Goal: Task Accomplishment & Management: Manage account settings

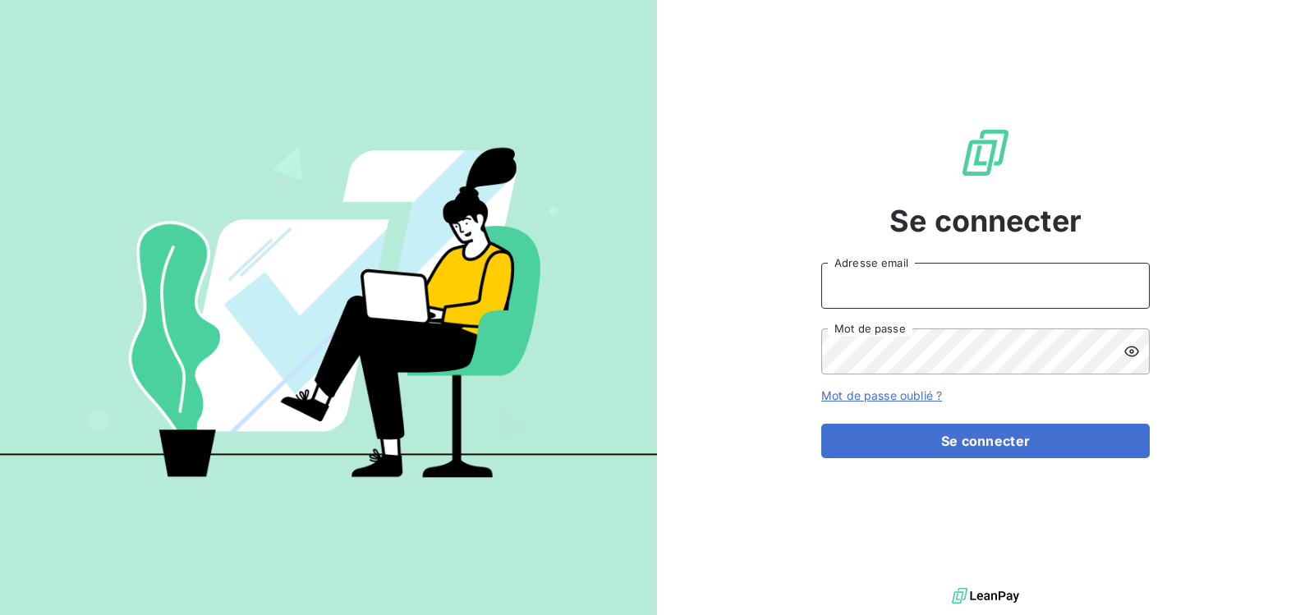
click at [960, 284] on input "Adresse email" at bounding box center [985, 286] width 329 height 46
type input "[DOMAIN_NAME][EMAIL_ADDRESS][DOMAIN_NAME]"
click at [1040, 286] on input "[DOMAIN_NAME][EMAIL_ADDRESS][DOMAIN_NAME]" at bounding box center [985, 286] width 329 height 46
click at [1129, 352] on icon at bounding box center [1132, 351] width 16 height 16
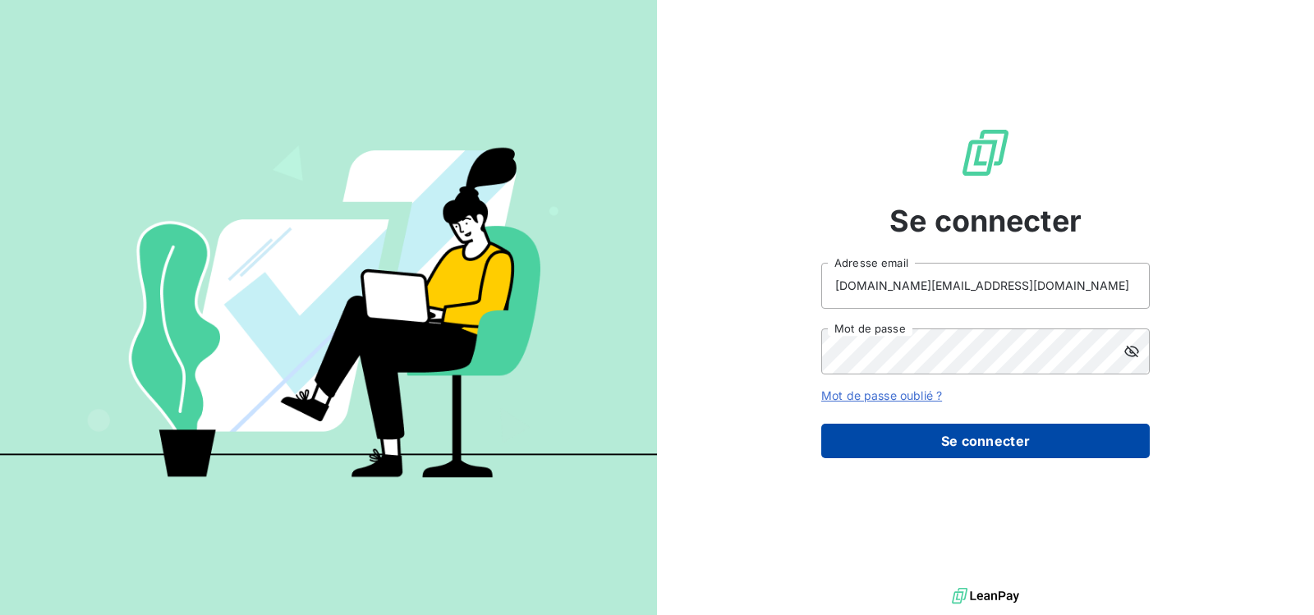
click at [958, 441] on button "Se connecter" at bounding box center [985, 441] width 329 height 35
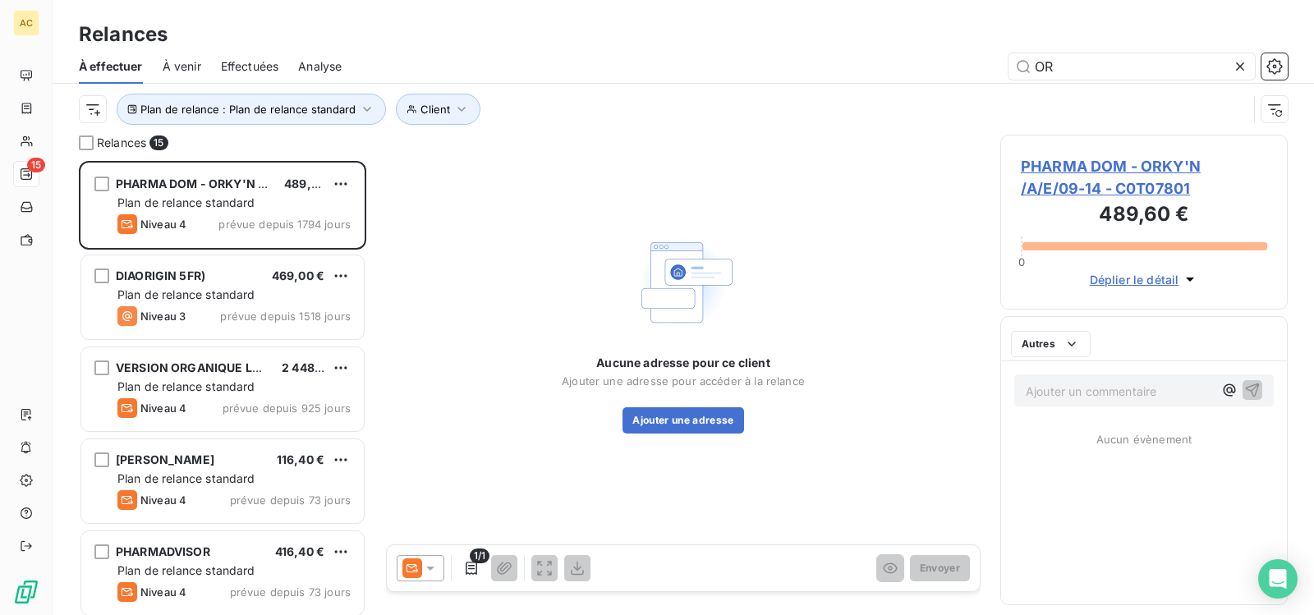
scroll to position [442, 275]
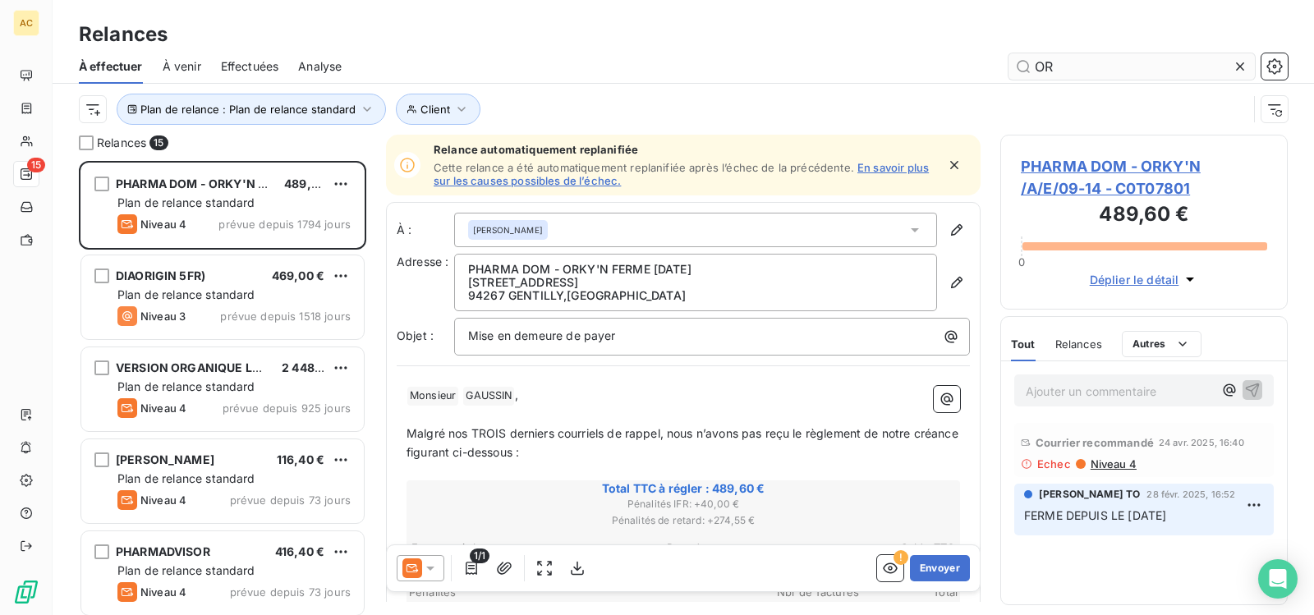
type input "O"
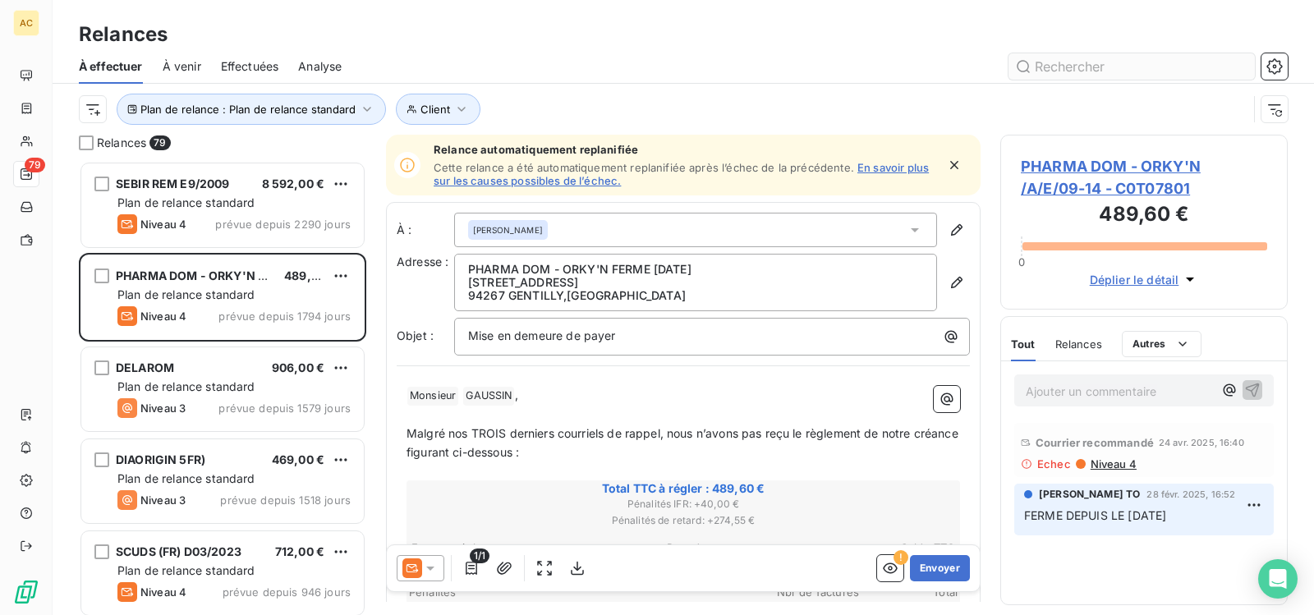
click at [1099, 76] on input "text" at bounding box center [1132, 66] width 246 height 26
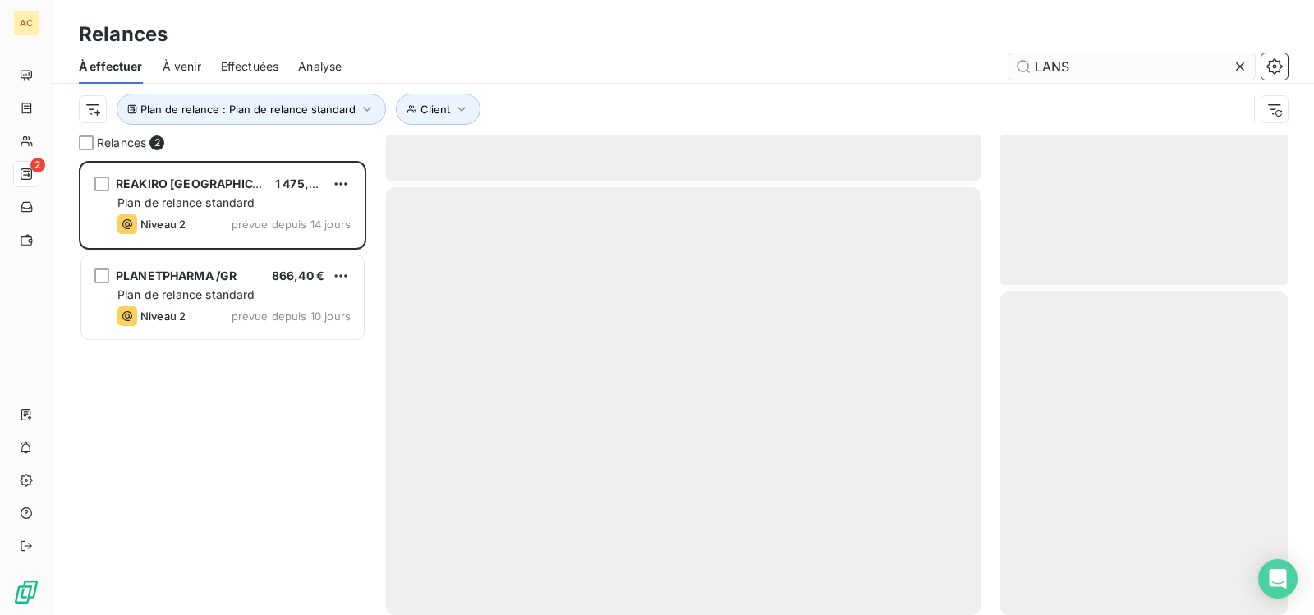
scroll to position [442, 275]
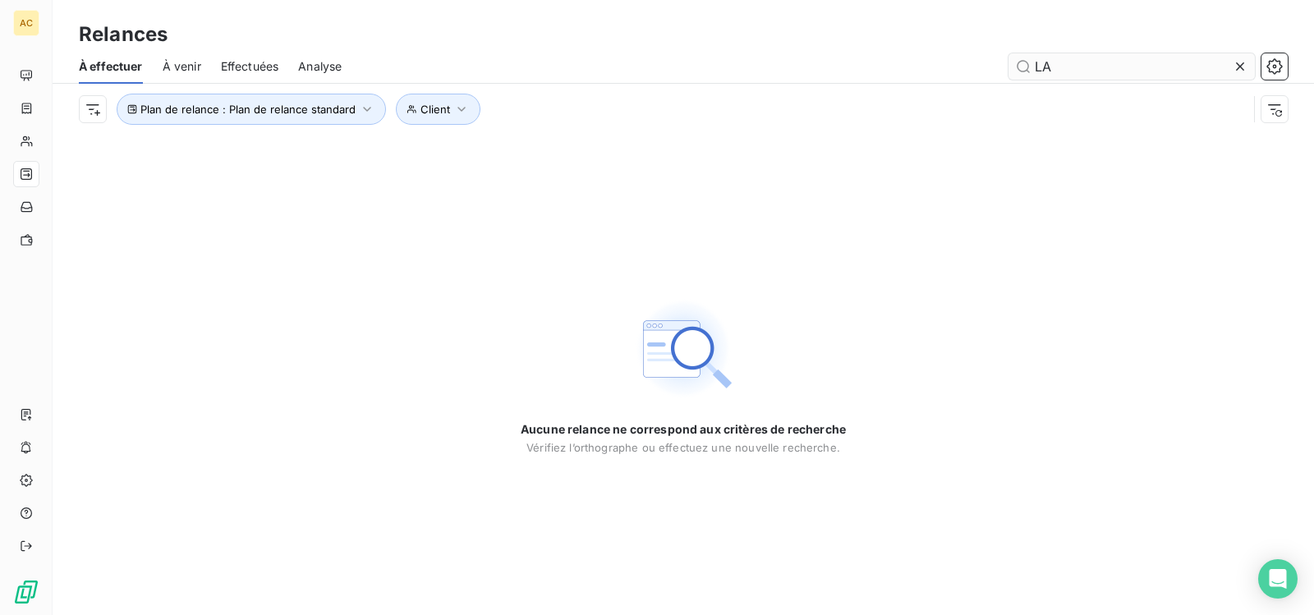
type input "L"
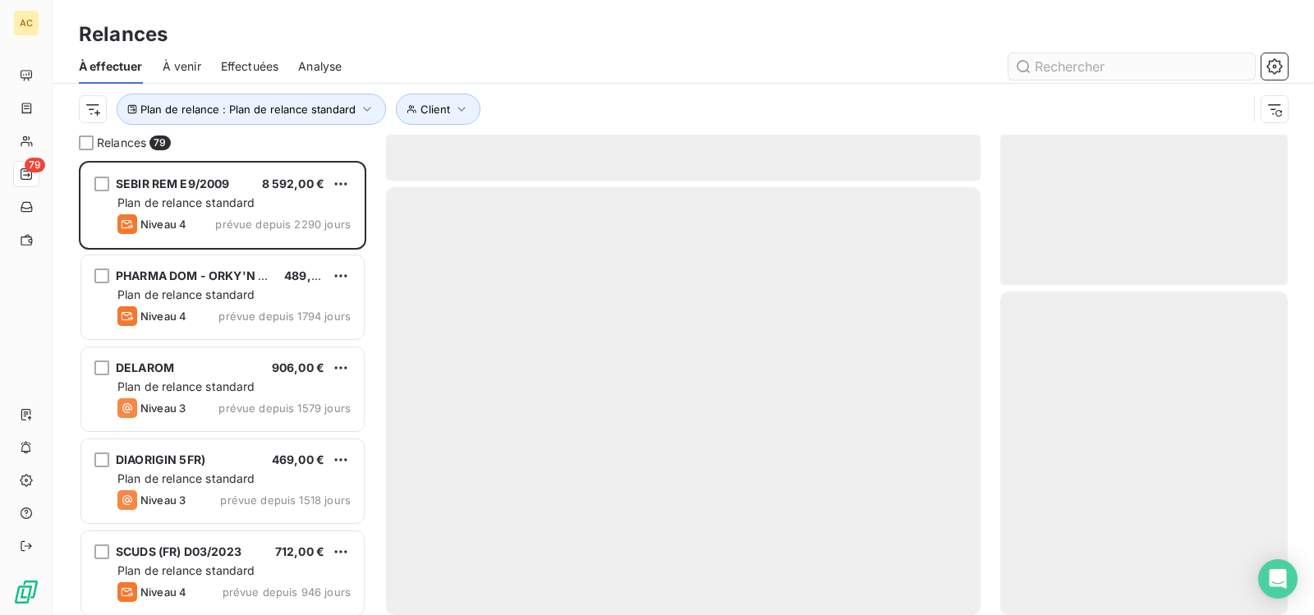
scroll to position [442, 275]
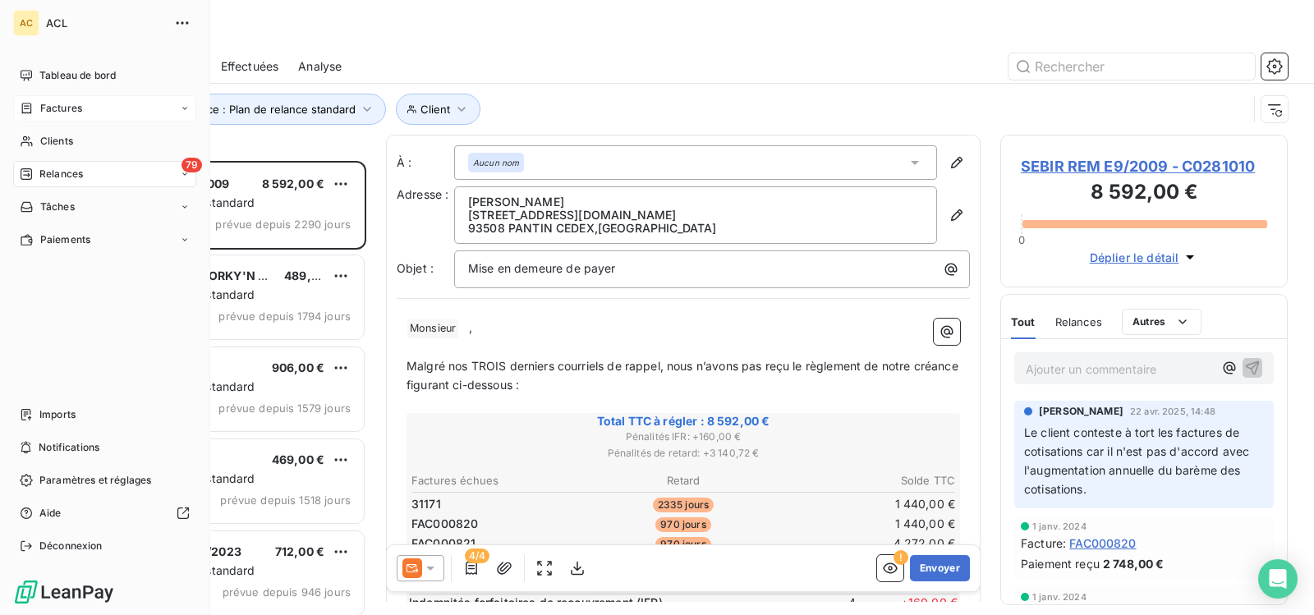
click at [182, 103] on div "Factures" at bounding box center [104, 108] width 183 height 26
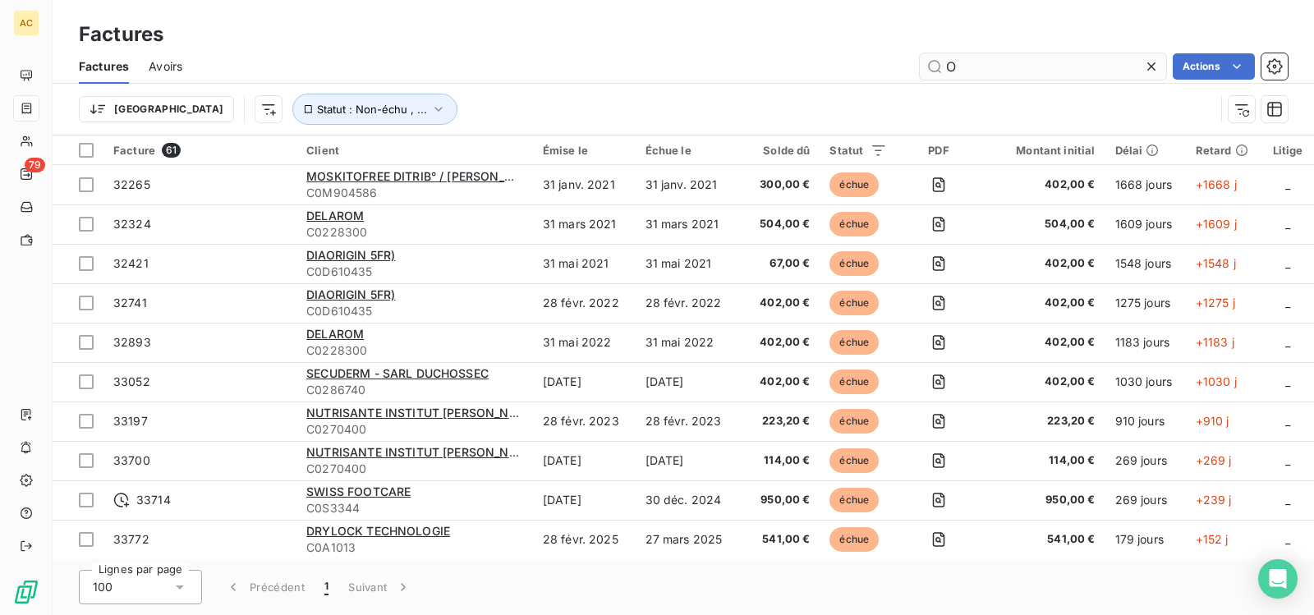
click at [962, 66] on input "O" at bounding box center [1043, 66] width 246 height 26
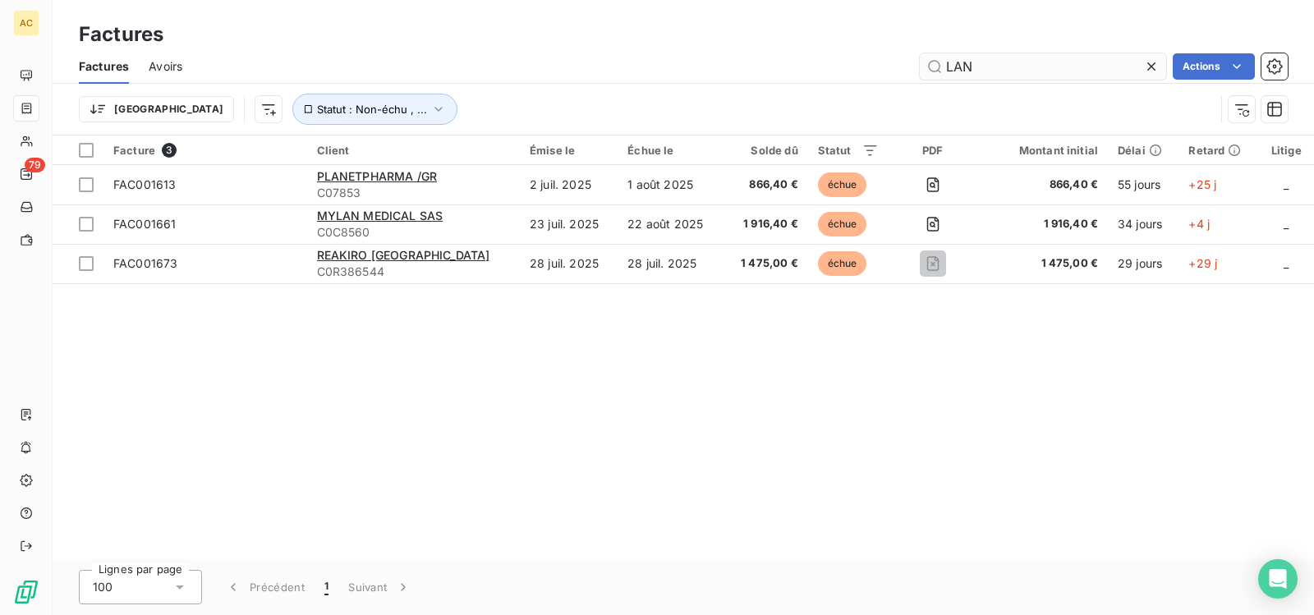
click at [1037, 63] on input "LAN" at bounding box center [1043, 66] width 246 height 26
type input "L"
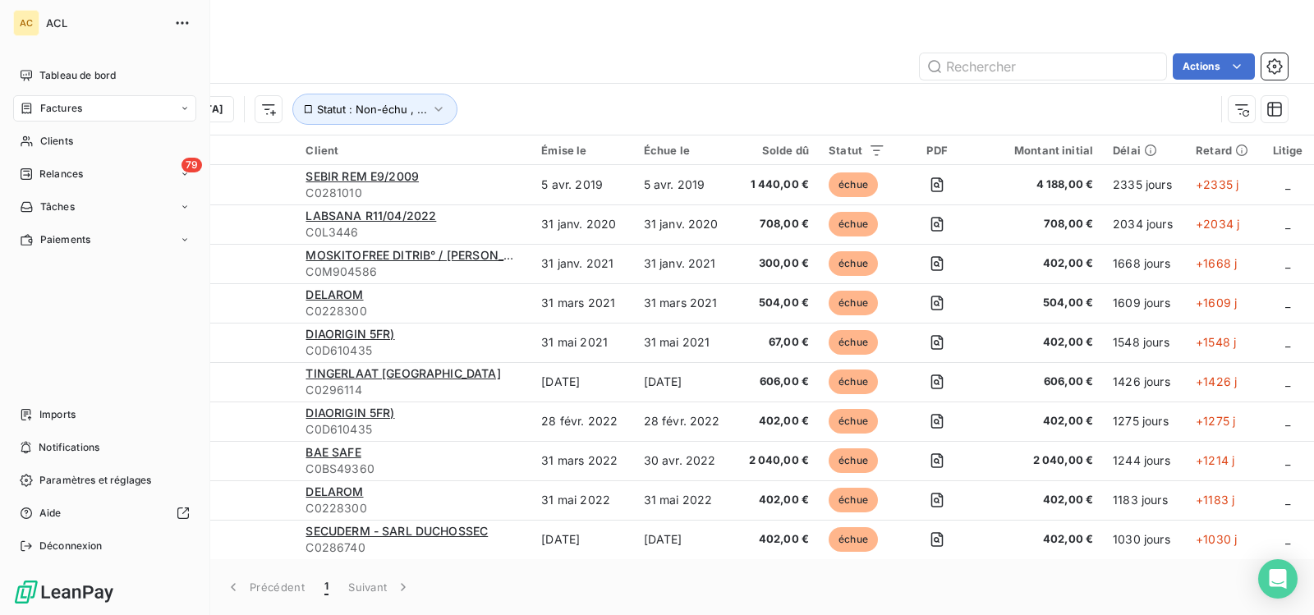
click at [185, 108] on icon at bounding box center [185, 109] width 10 height 10
click at [80, 137] on span "Factures" at bounding box center [60, 141] width 42 height 15
click at [180, 104] on icon at bounding box center [185, 109] width 10 height 10
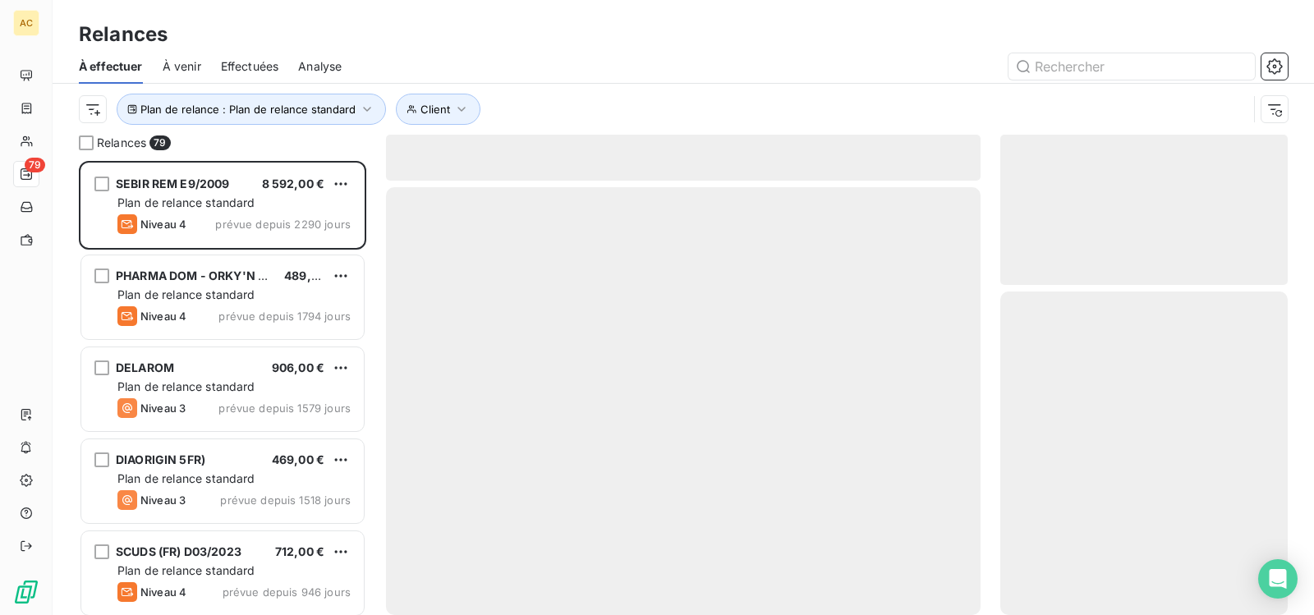
scroll to position [442, 275]
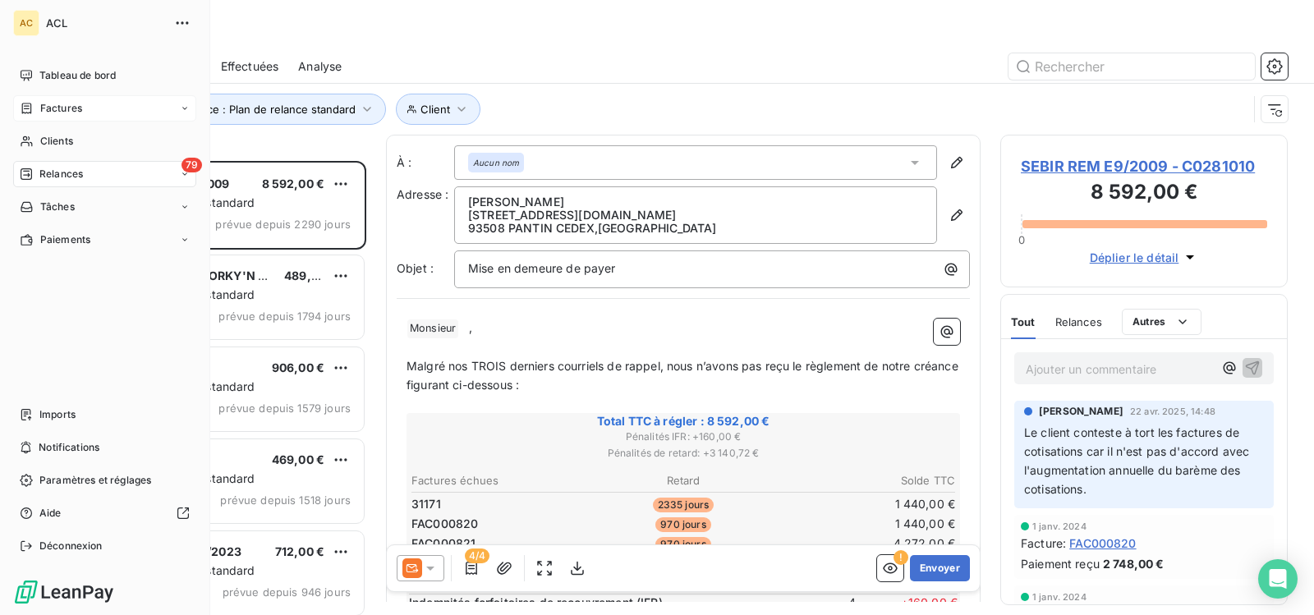
click at [182, 108] on icon at bounding box center [185, 109] width 10 height 10
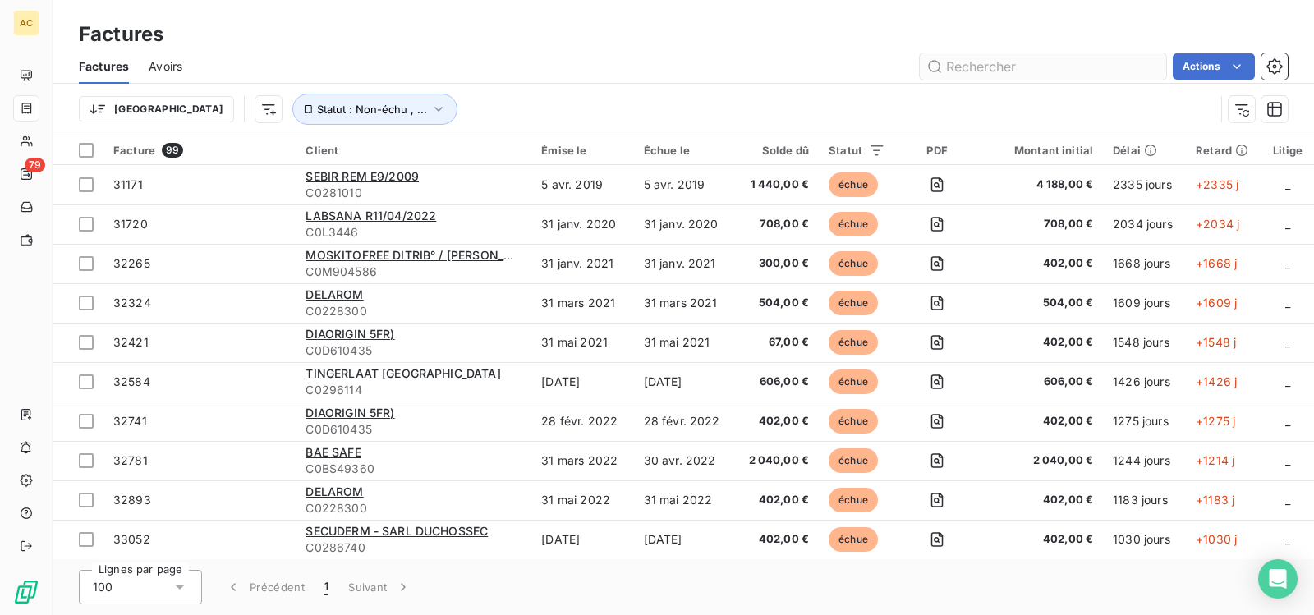
click at [1024, 63] on input "text" at bounding box center [1043, 66] width 246 height 26
click at [958, 70] on input "text" at bounding box center [1043, 66] width 246 height 26
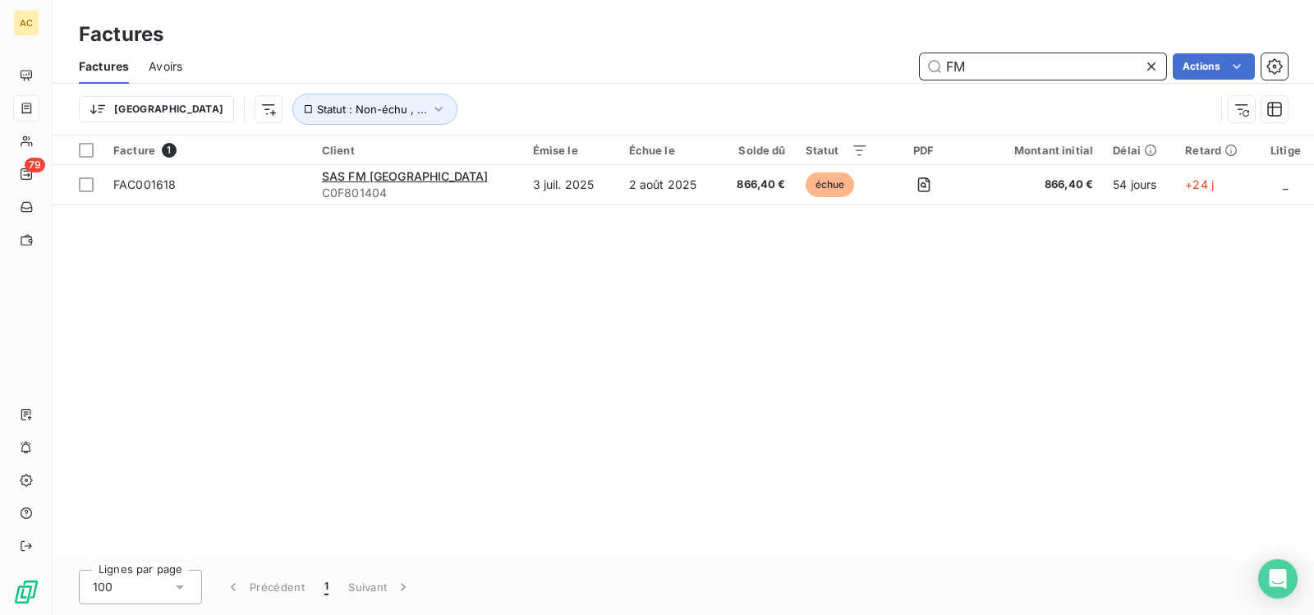
type input "FM"
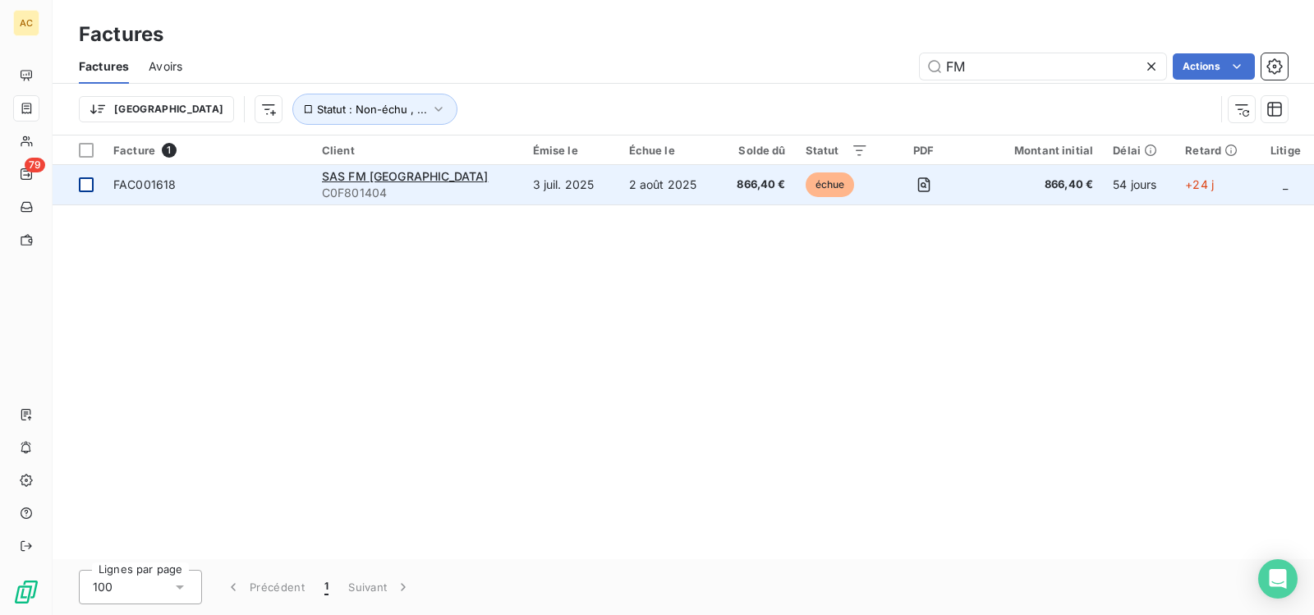
click at [81, 184] on div at bounding box center [86, 184] width 15 height 15
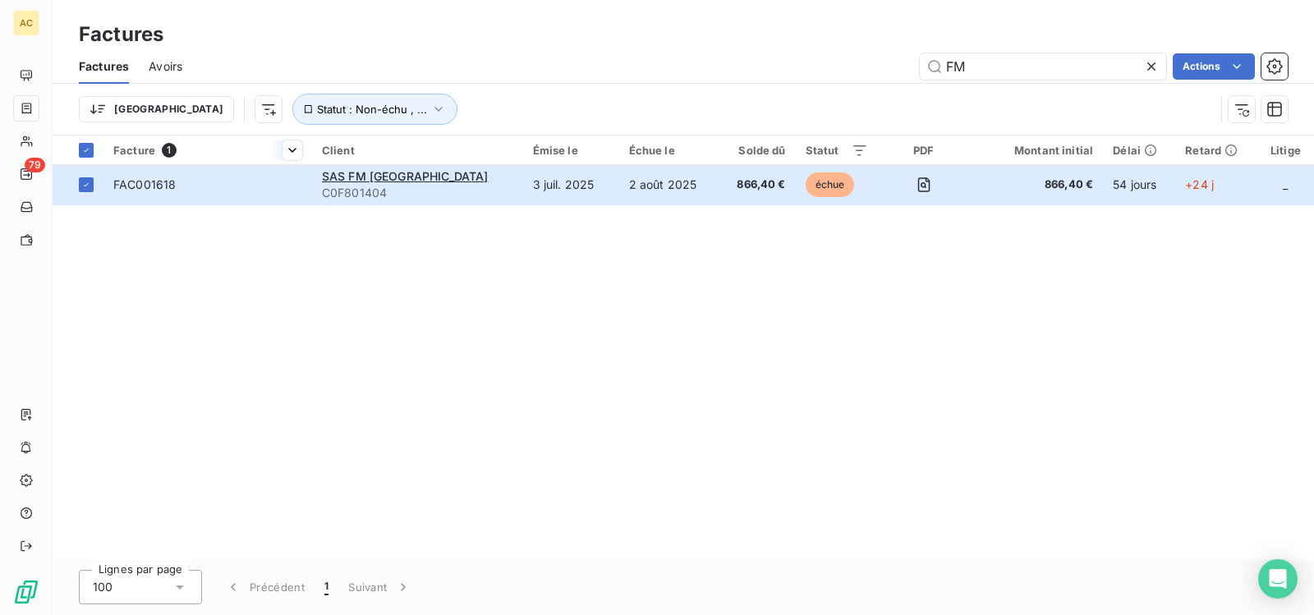
click at [138, 152] on span "Facture" at bounding box center [134, 150] width 42 height 13
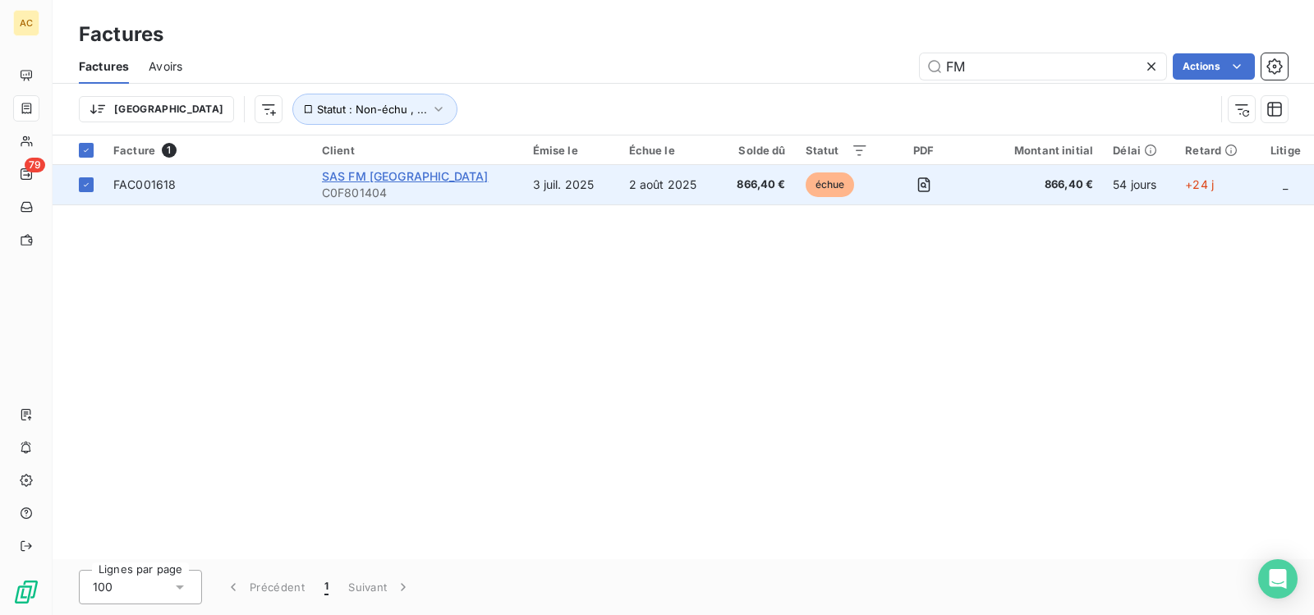
click at [354, 181] on span "SAS FM [GEOGRAPHIC_DATA]" at bounding box center [405, 176] width 167 height 14
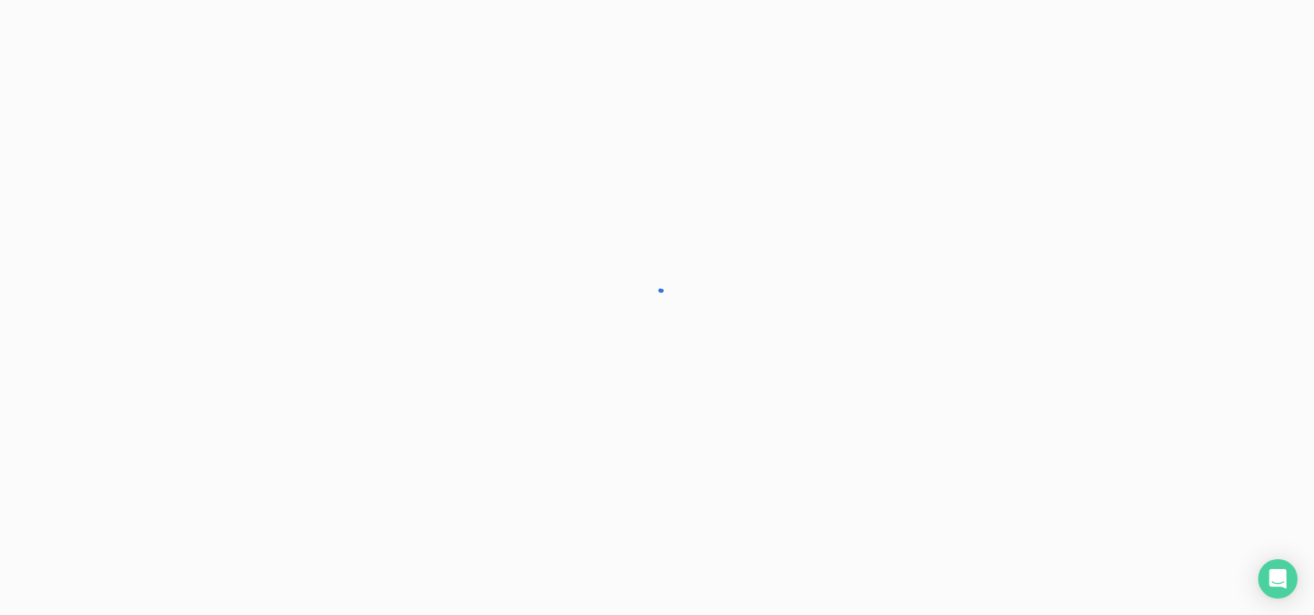
click at [354, 181] on div at bounding box center [657, 307] width 1314 height 615
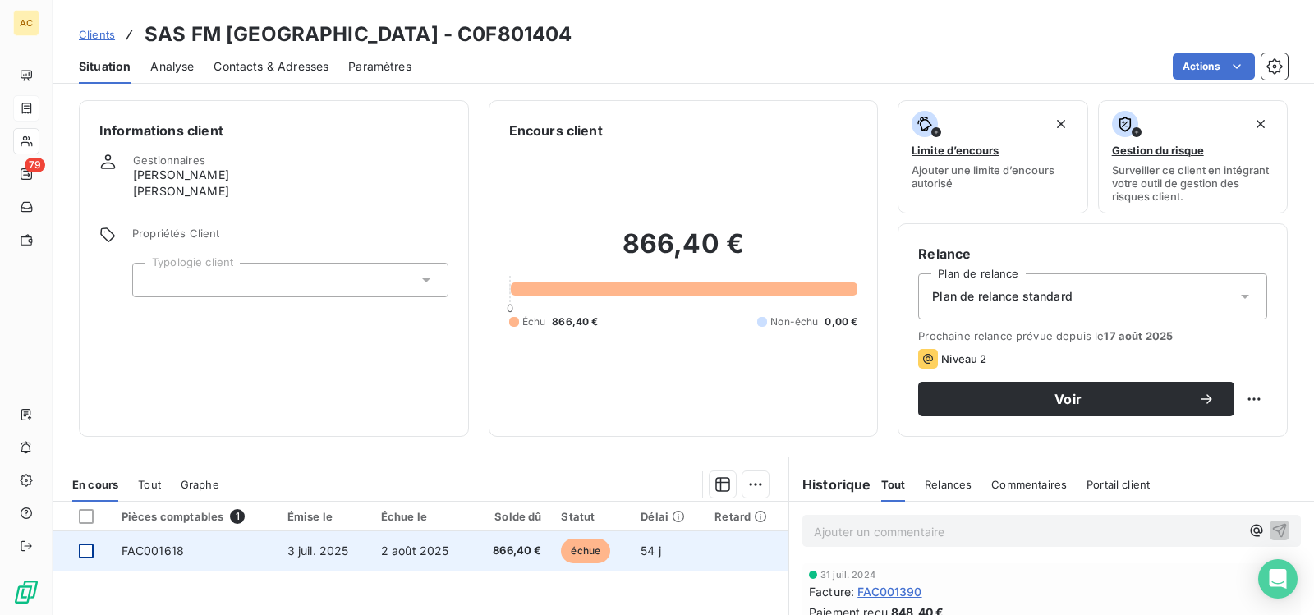
click at [84, 552] on div at bounding box center [86, 551] width 15 height 15
click at [145, 553] on span "FAC001618" at bounding box center [153, 551] width 62 height 14
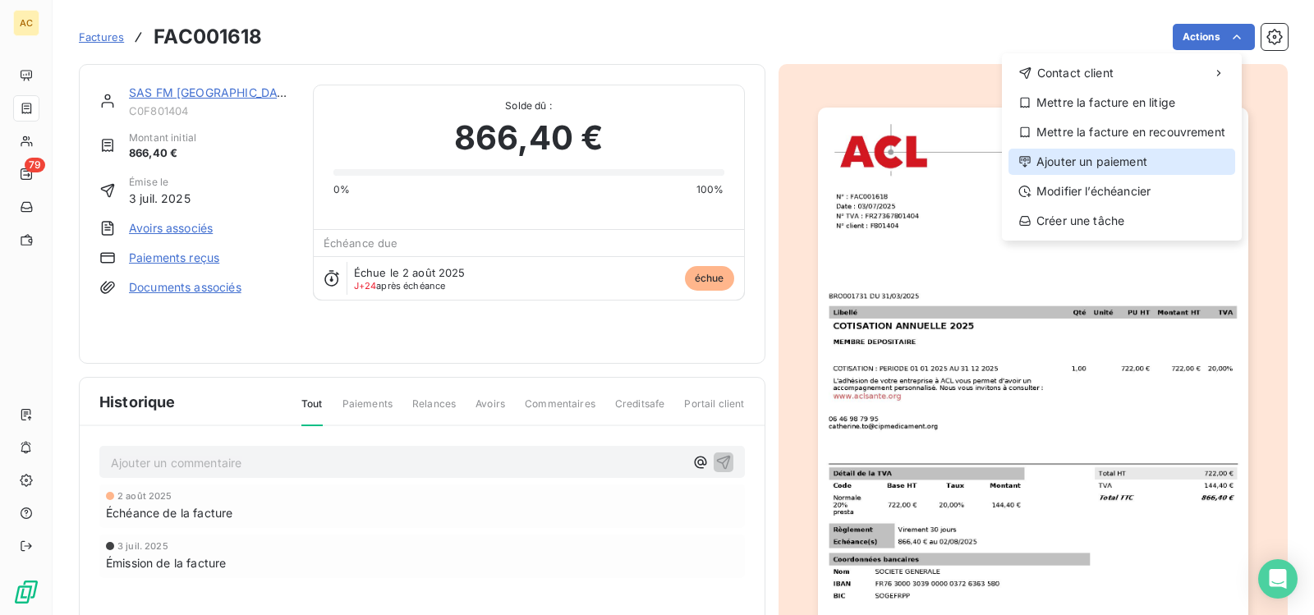
click at [1108, 168] on div "Ajouter un paiement" at bounding box center [1122, 162] width 227 height 26
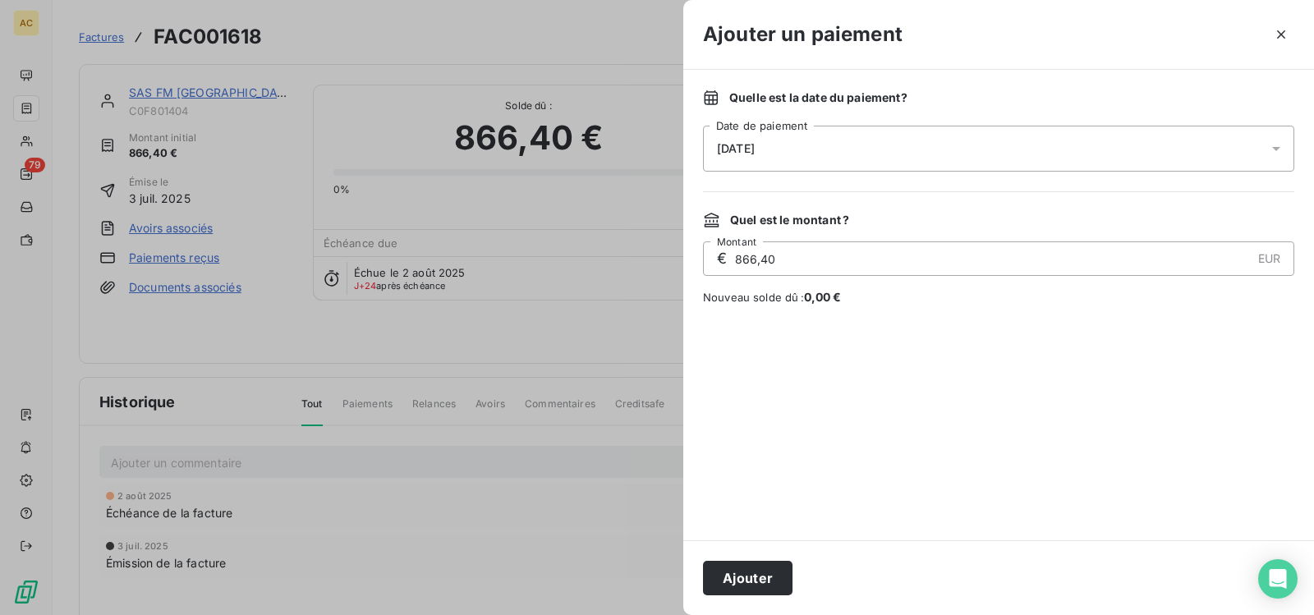
click at [1277, 145] on icon at bounding box center [1276, 148] width 16 height 16
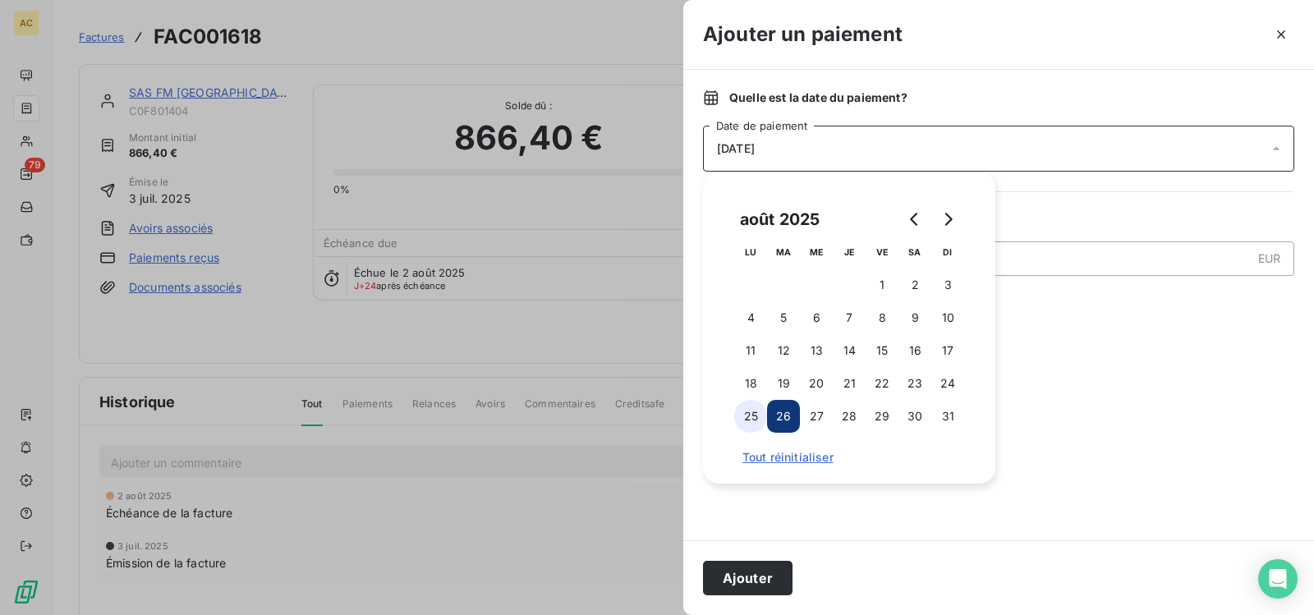
click at [750, 418] on button "25" at bounding box center [750, 416] width 33 height 33
click at [764, 574] on button "Ajouter" at bounding box center [748, 578] width 90 height 35
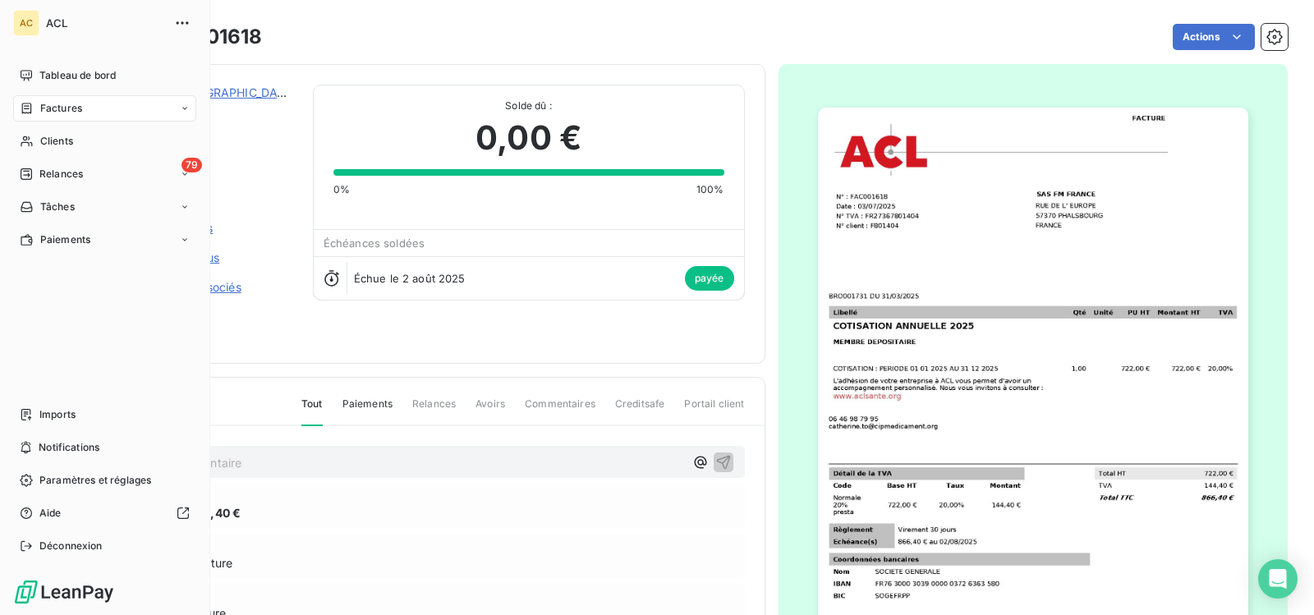
click at [186, 110] on icon at bounding box center [185, 109] width 10 height 10
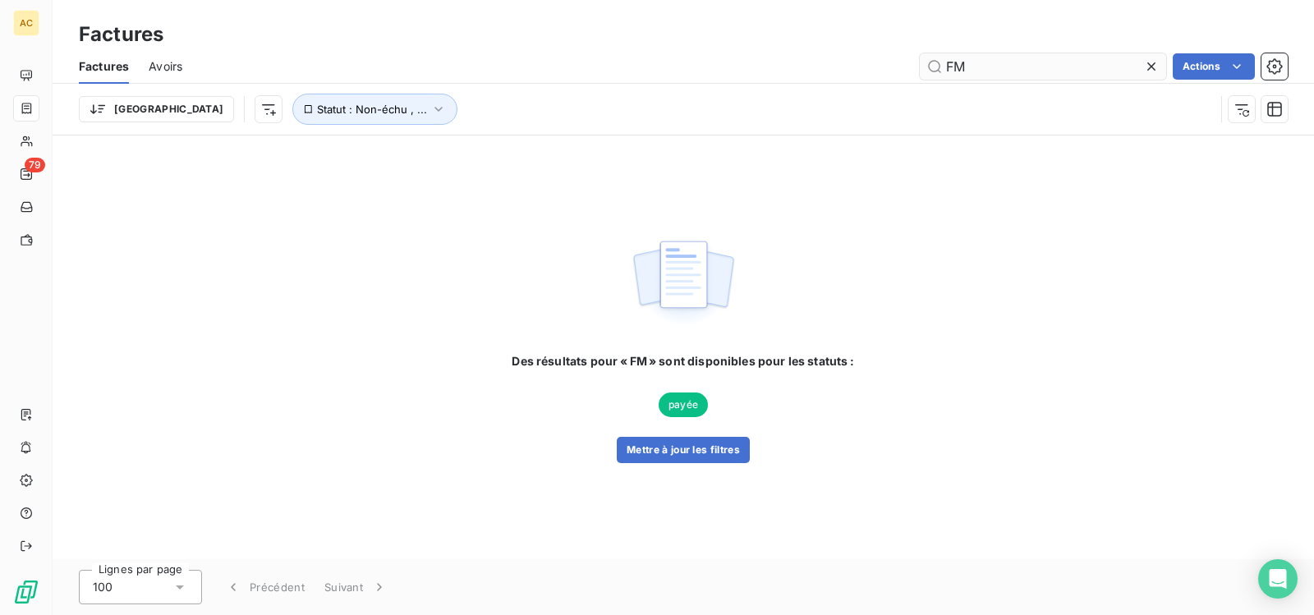
type input "F"
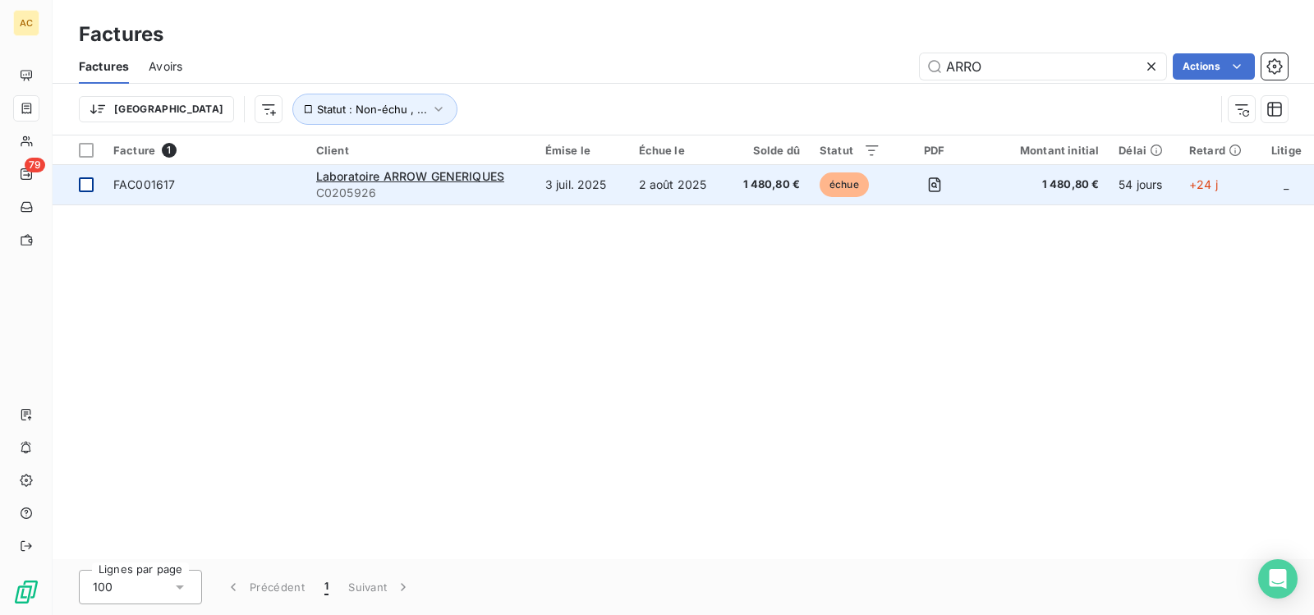
type input "ARRO"
click at [85, 186] on div at bounding box center [86, 184] width 15 height 15
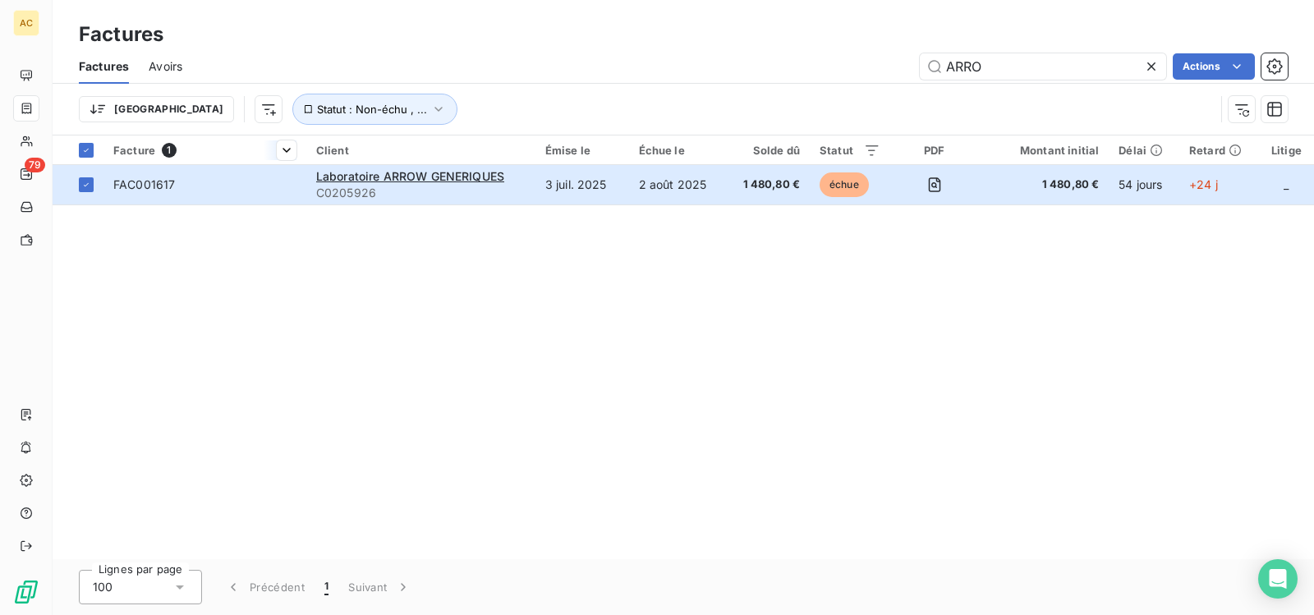
click at [129, 153] on span "Facture" at bounding box center [134, 150] width 42 height 13
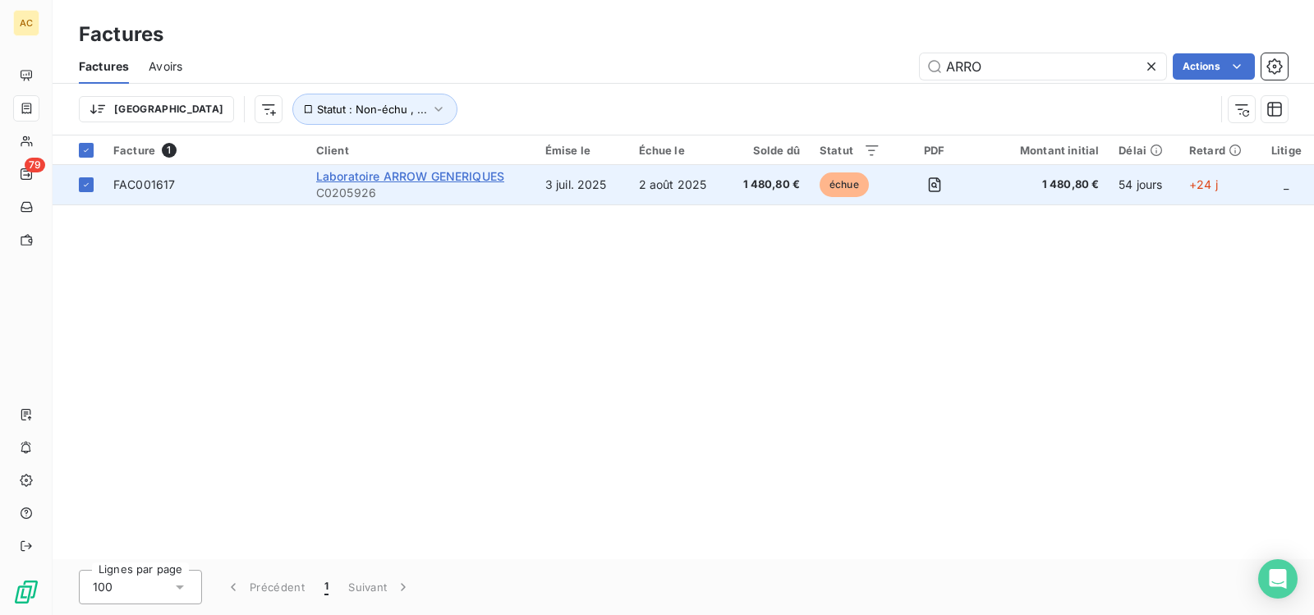
click at [396, 177] on span "Laboratoire ARROW GENERIQUES" at bounding box center [410, 176] width 188 height 14
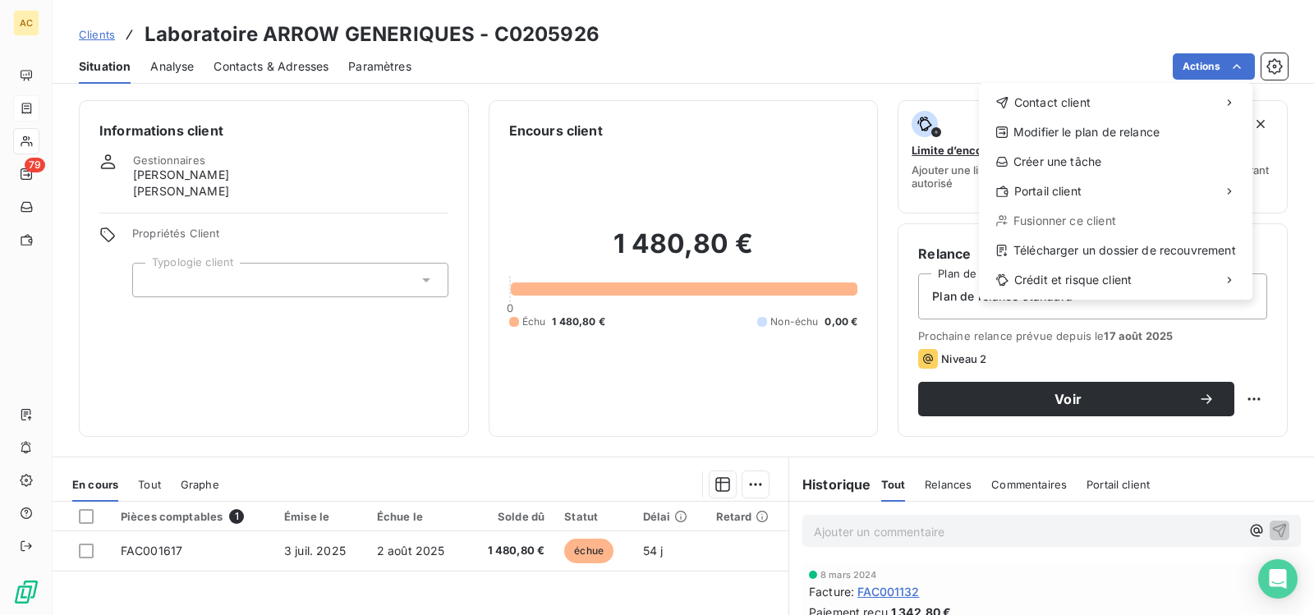
click at [84, 552] on html "AC 79 Clients Laboratoire ARROW GENERIQUES - C0205926 Situation Analyse Contact…" at bounding box center [657, 307] width 1314 height 615
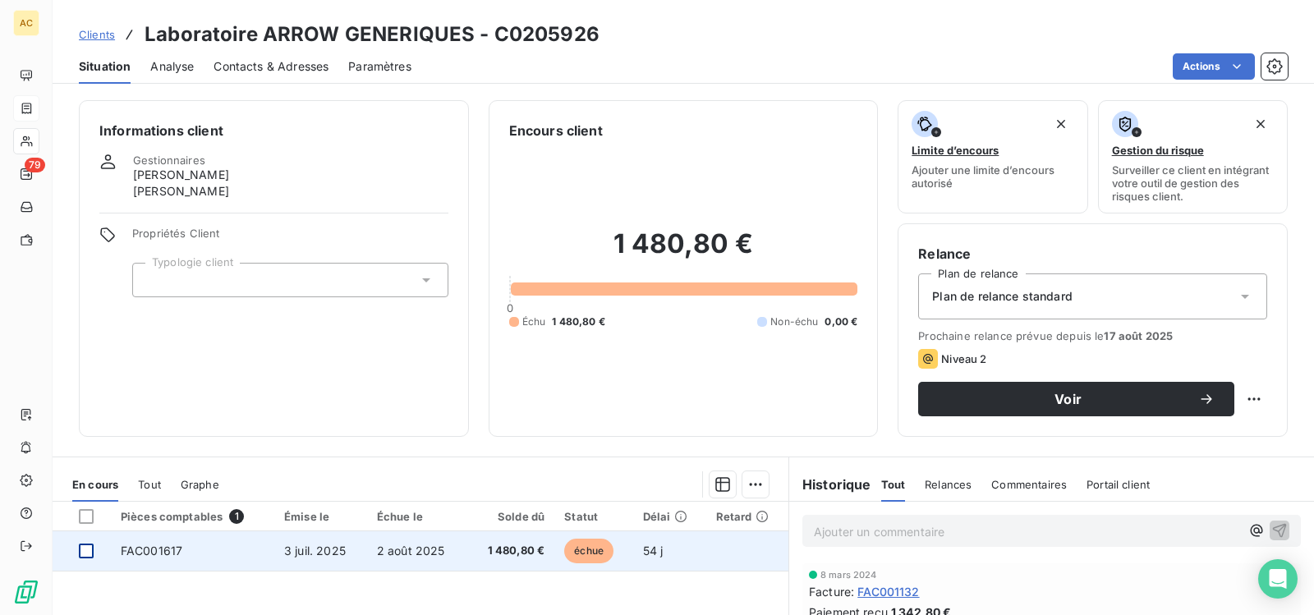
click at [86, 550] on div at bounding box center [86, 551] width 15 height 15
click at [145, 550] on span "FAC001617" at bounding box center [152, 551] width 62 height 14
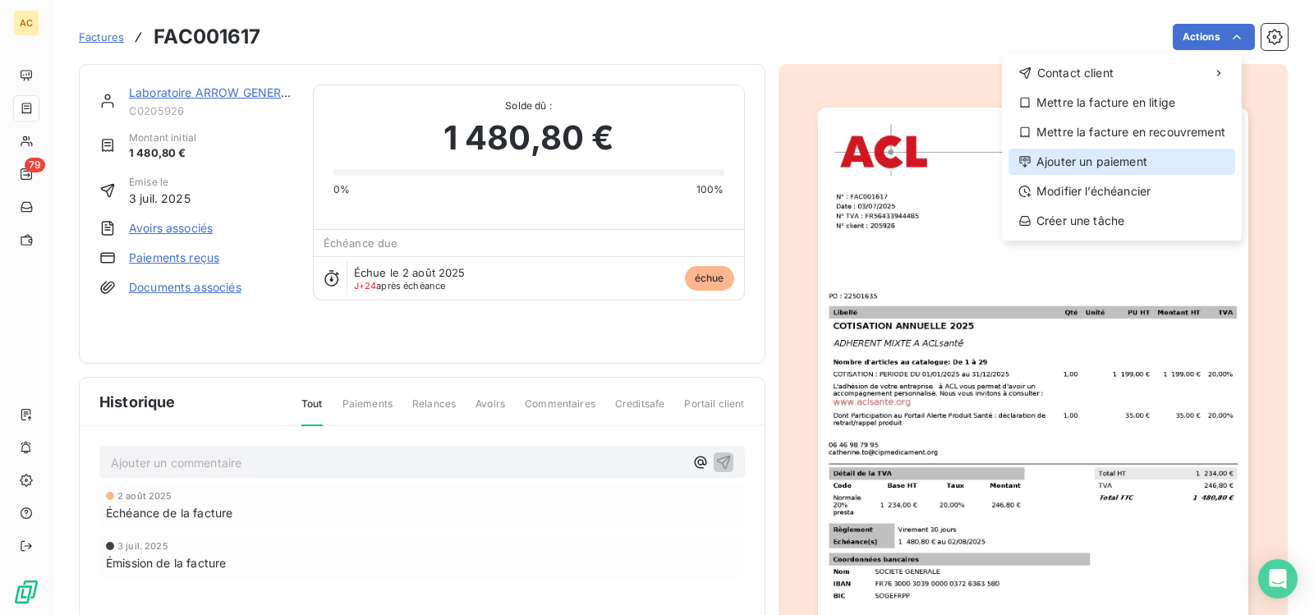
click at [1090, 159] on div "Ajouter un paiement" at bounding box center [1122, 162] width 227 height 26
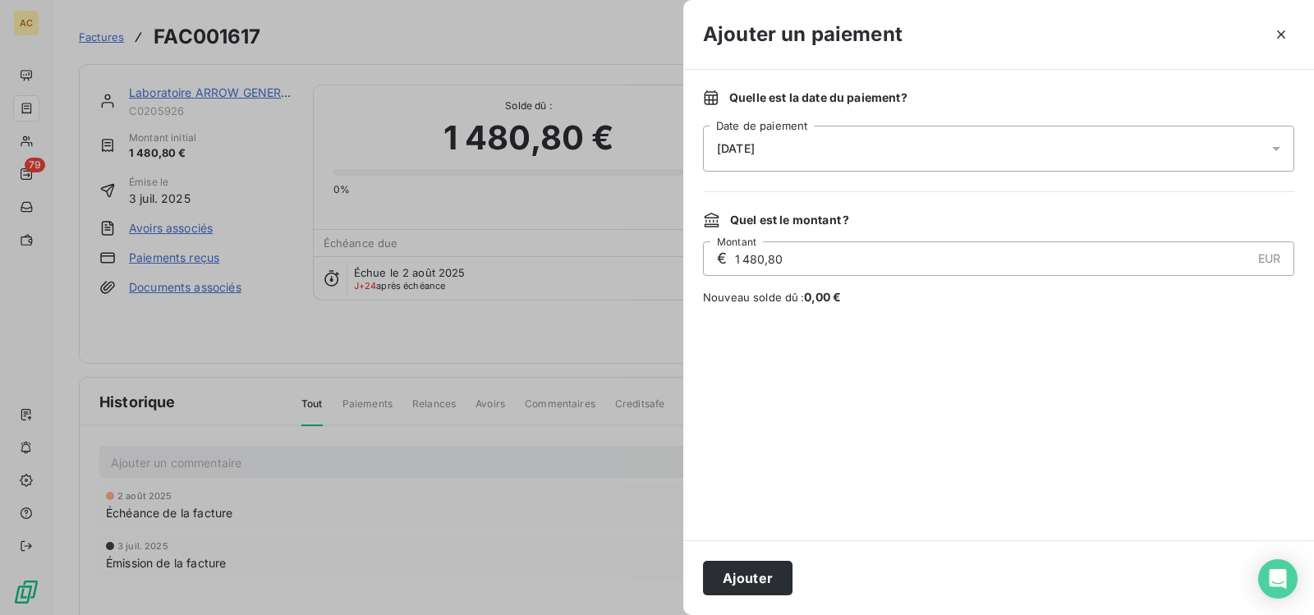
click at [1281, 148] on icon at bounding box center [1276, 148] width 16 height 16
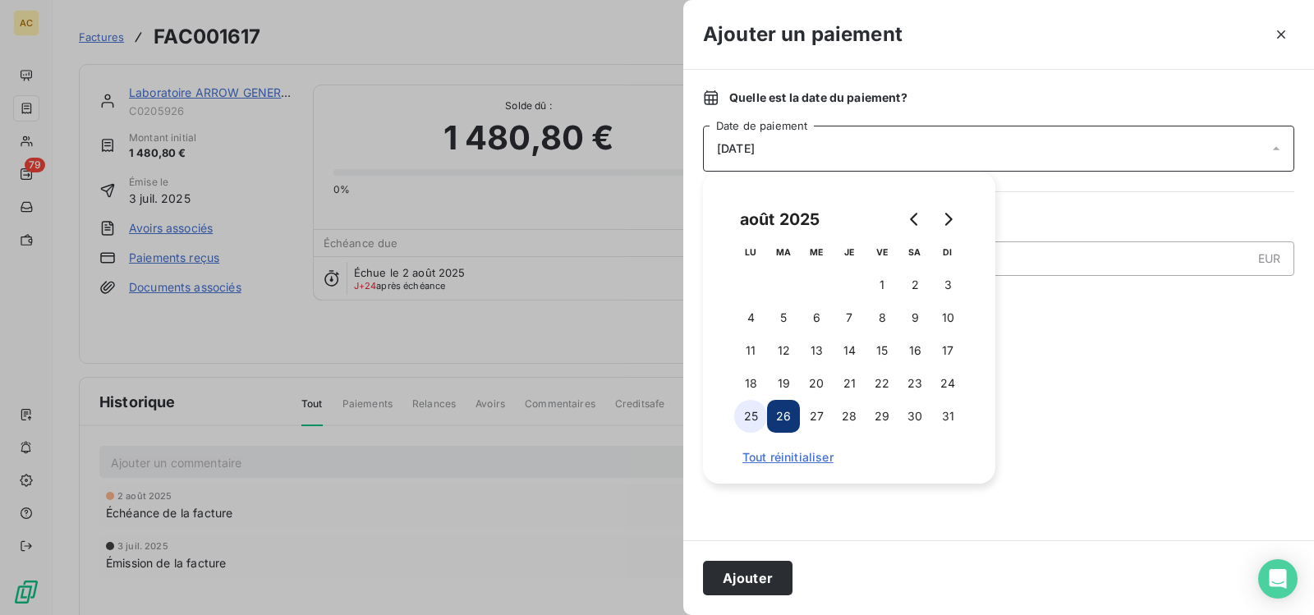
click at [749, 419] on button "25" at bounding box center [750, 416] width 33 height 33
click at [750, 413] on button "25" at bounding box center [750, 416] width 33 height 33
click at [759, 579] on button "Ajouter" at bounding box center [748, 578] width 90 height 35
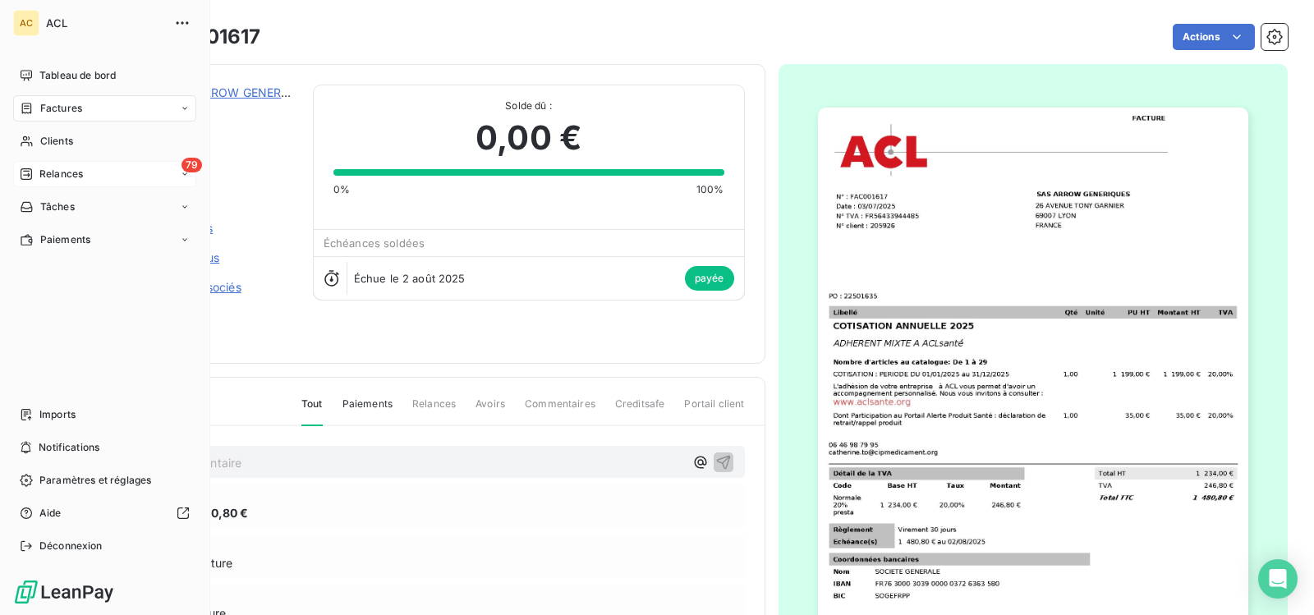
click at [49, 174] on span "Relances" at bounding box center [61, 174] width 44 height 15
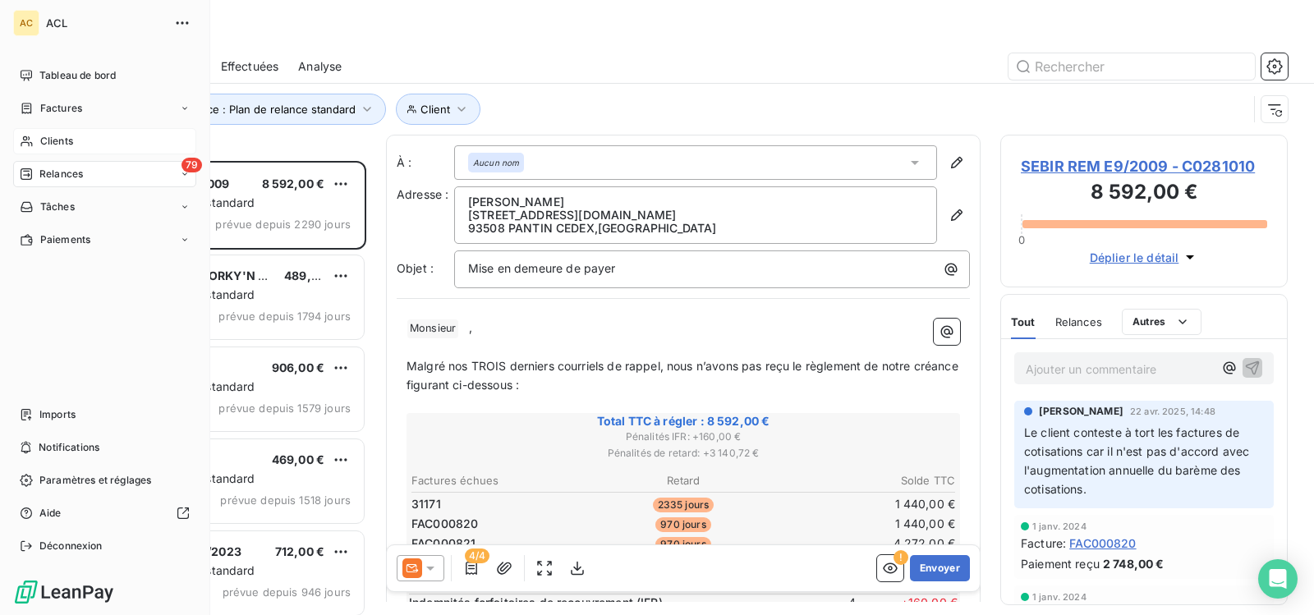
drag, startPoint x: 185, startPoint y: 110, endPoint x: 166, endPoint y: 147, distance: 41.5
click at [185, 110] on icon at bounding box center [185, 109] width 10 height 10
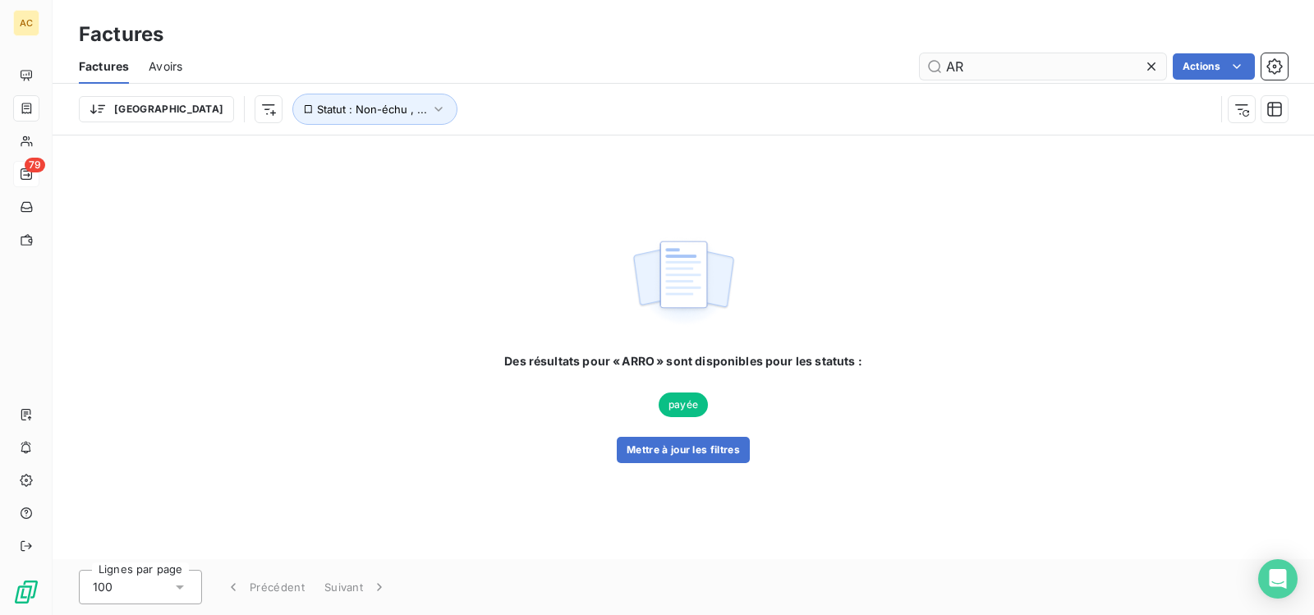
type input "A"
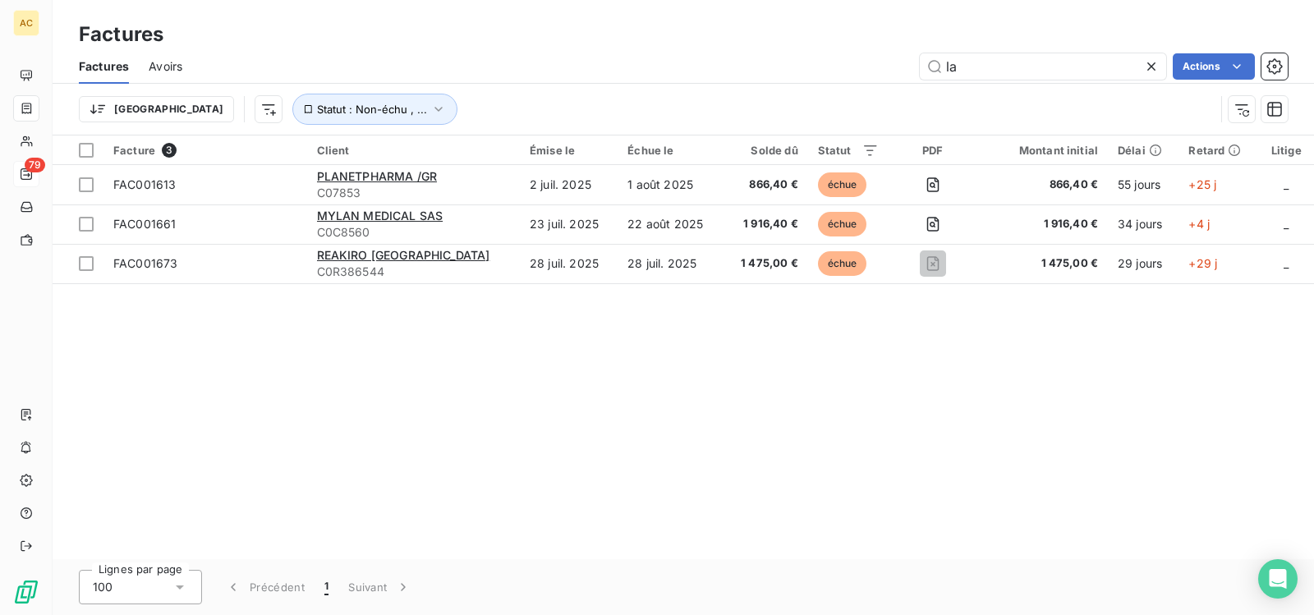
type input "l"
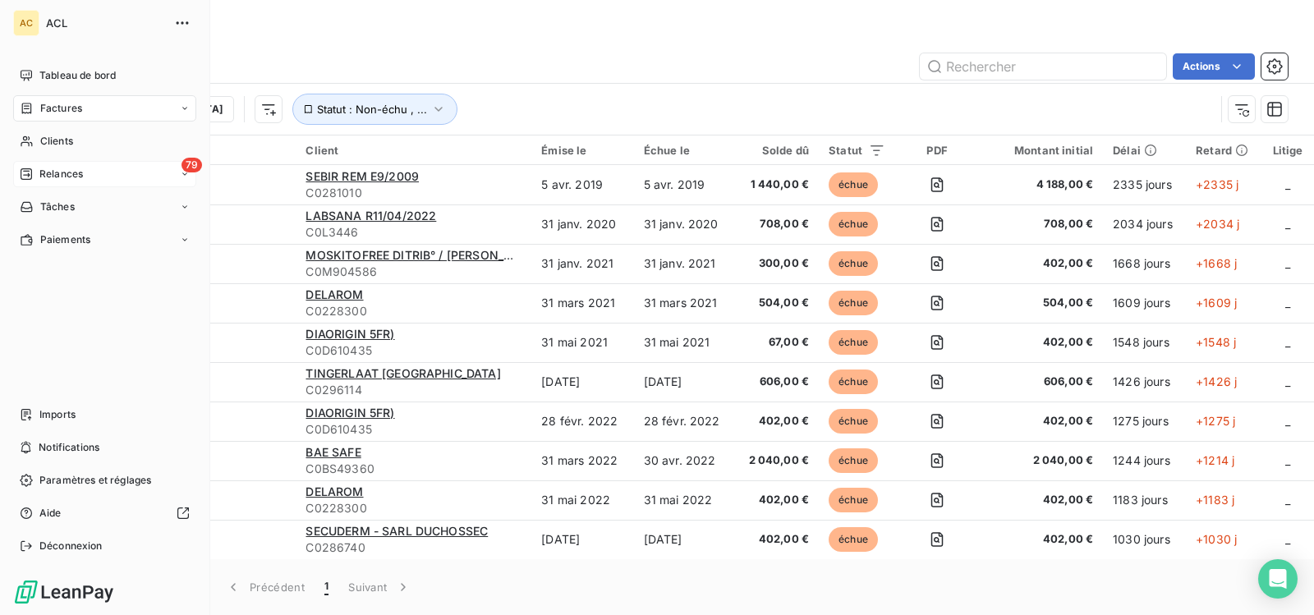
click at [187, 171] on span "79" at bounding box center [192, 165] width 21 height 15
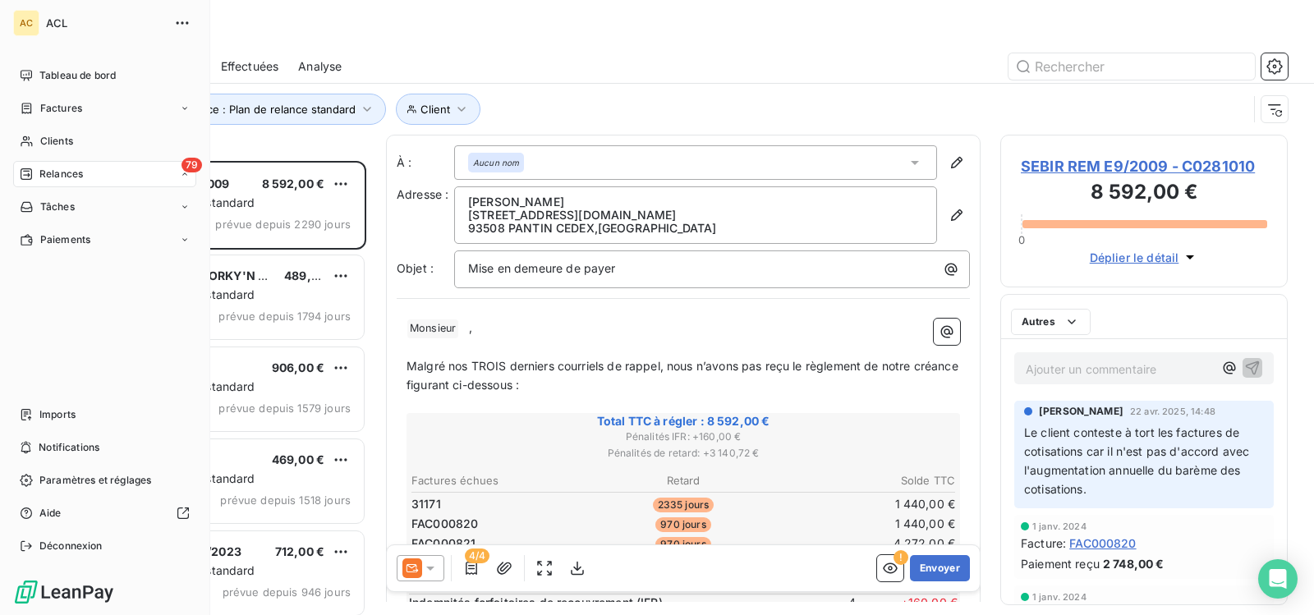
scroll to position [442, 275]
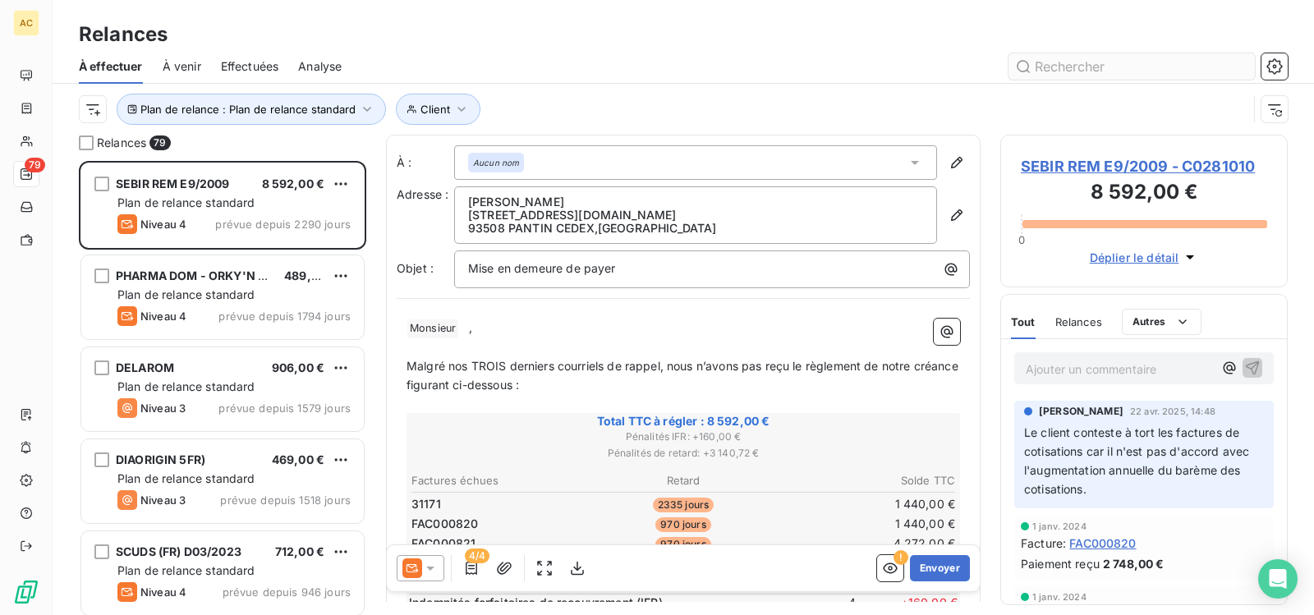
click at [1093, 66] on input "text" at bounding box center [1132, 66] width 246 height 26
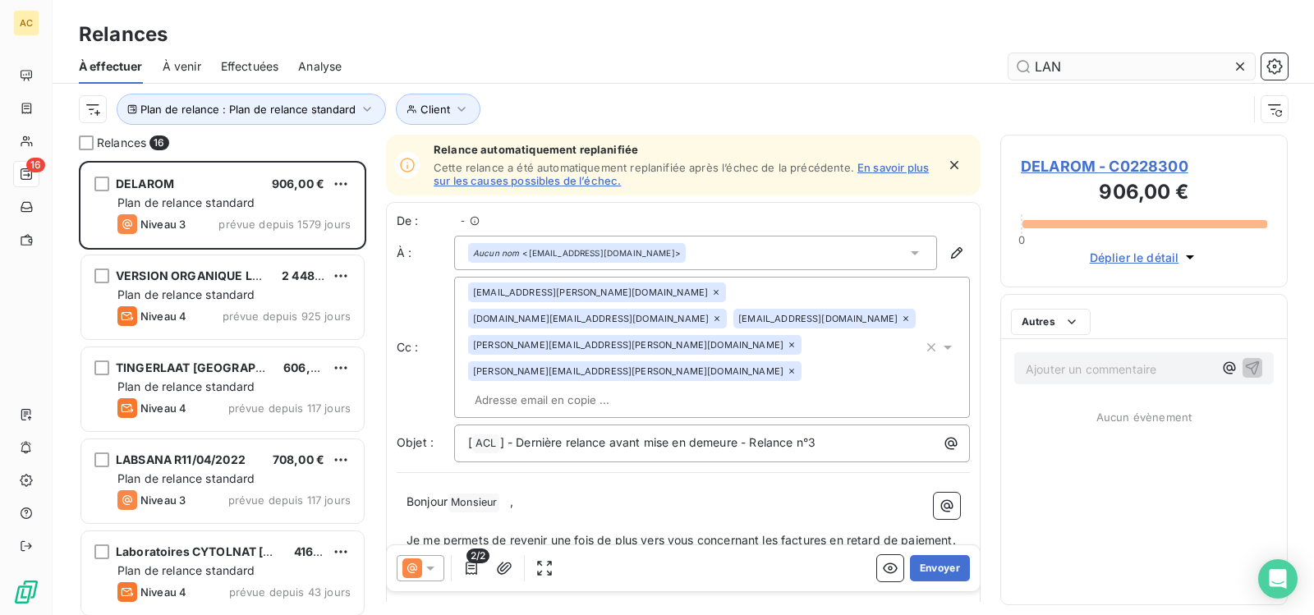
scroll to position [442, 275]
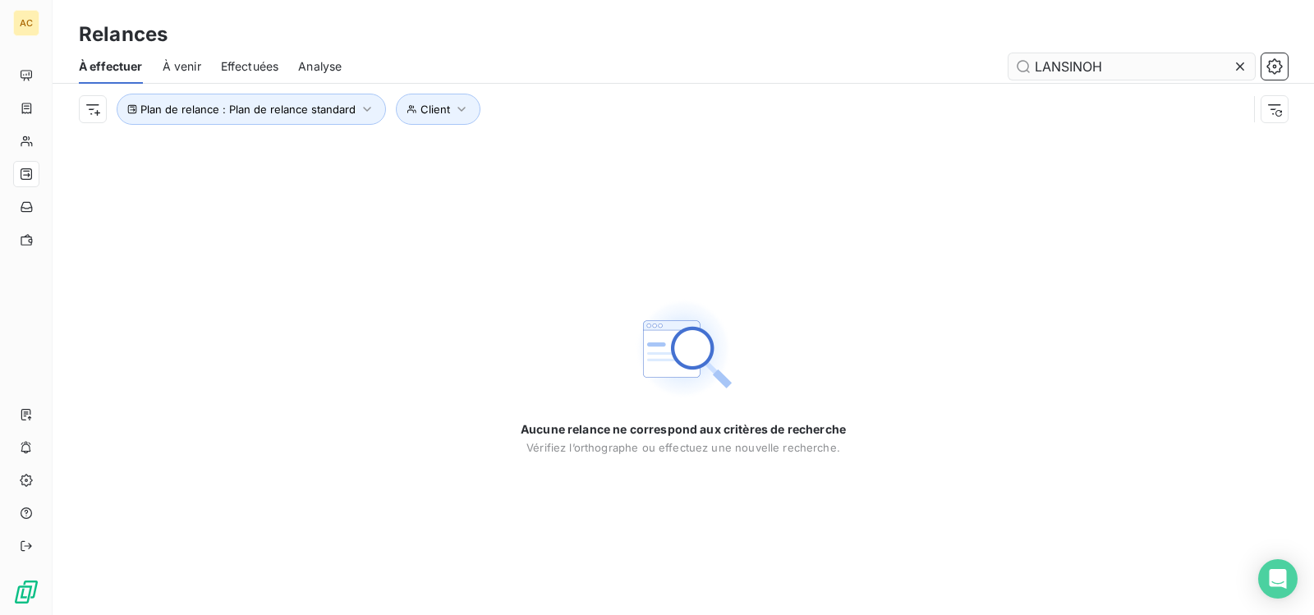
click at [1115, 69] on input "LANSINOH" at bounding box center [1132, 66] width 246 height 26
type input "L"
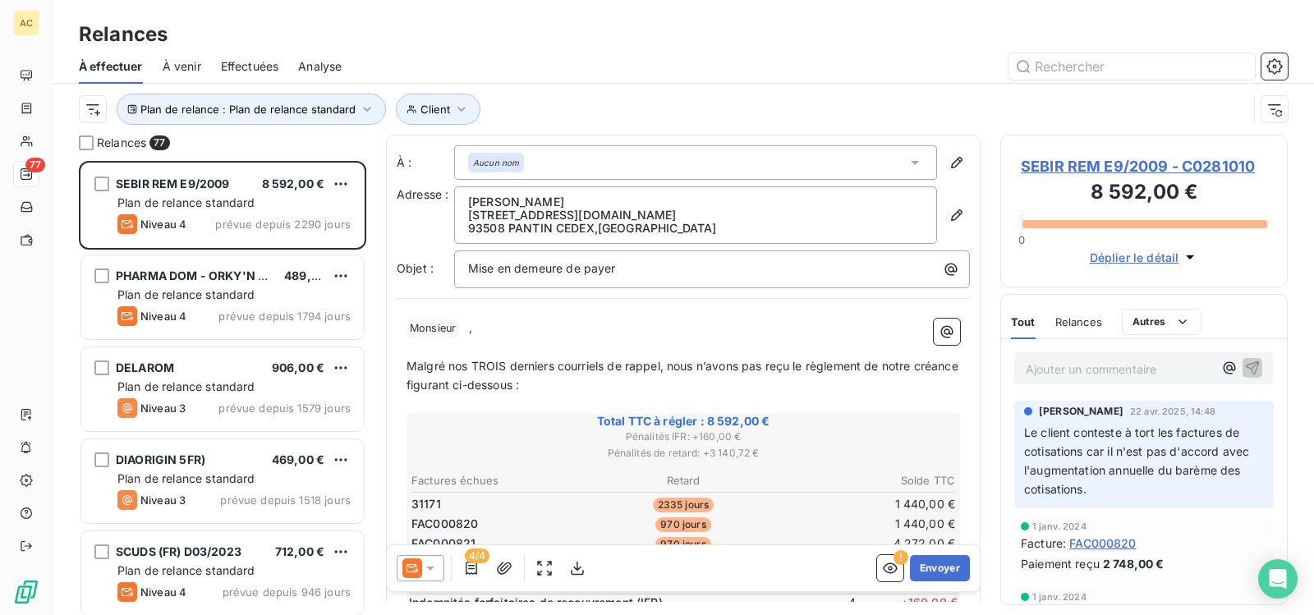
scroll to position [442, 275]
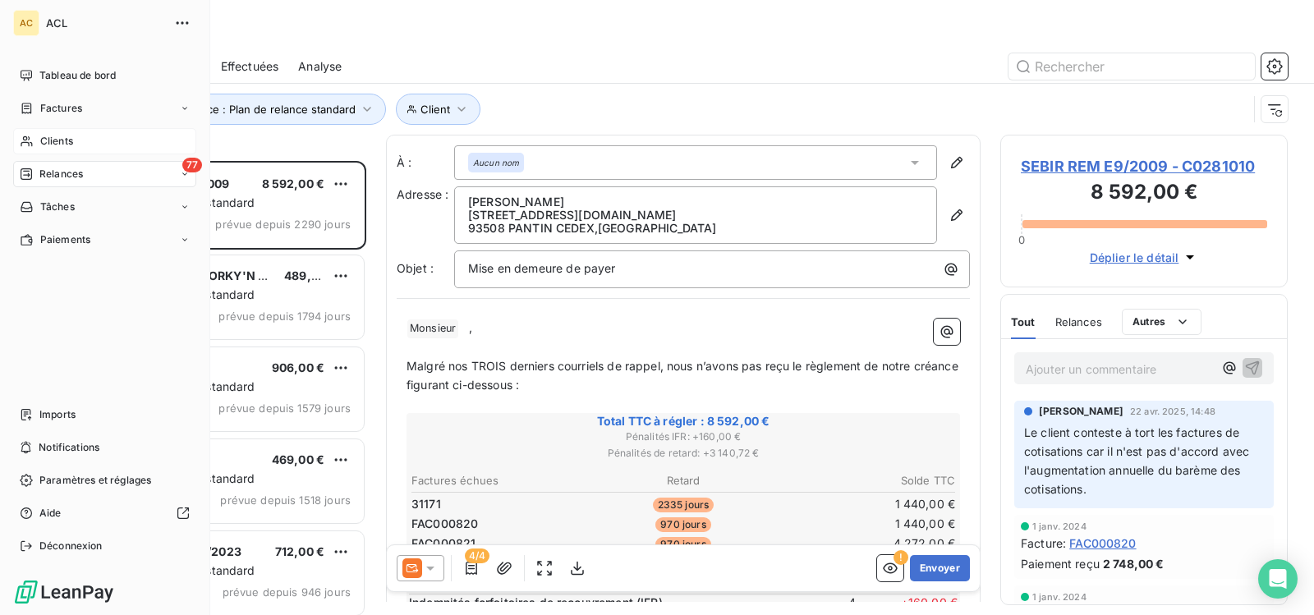
click at [68, 139] on span "Clients" at bounding box center [56, 141] width 33 height 15
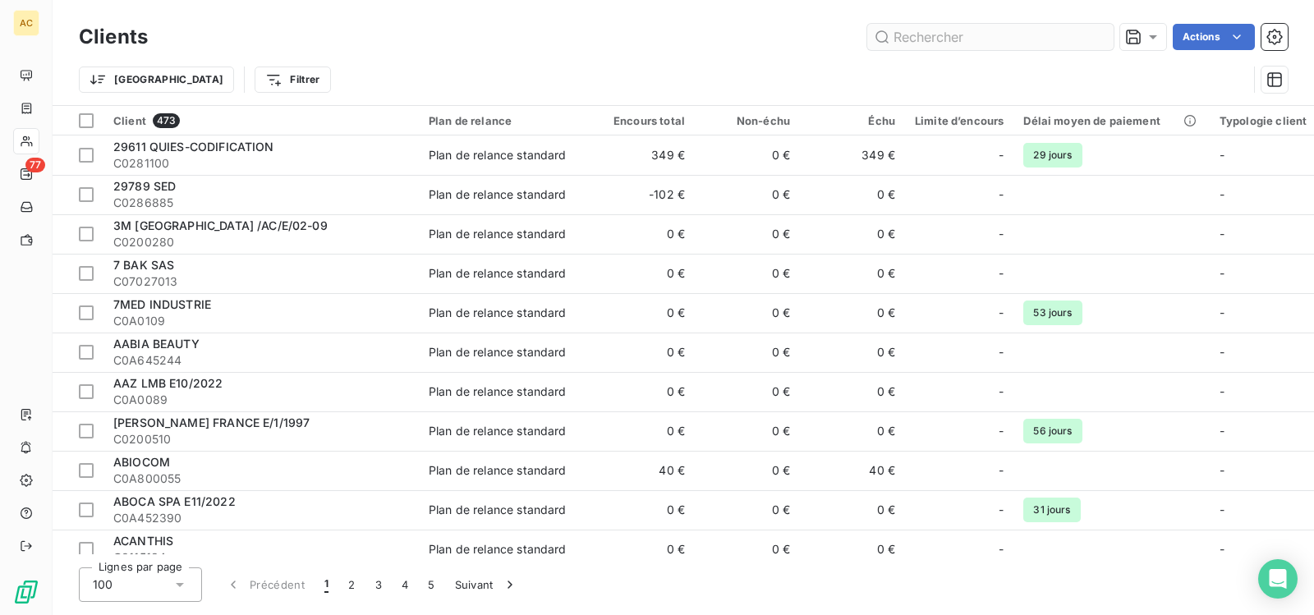
click at [1015, 39] on input "text" at bounding box center [990, 37] width 246 height 26
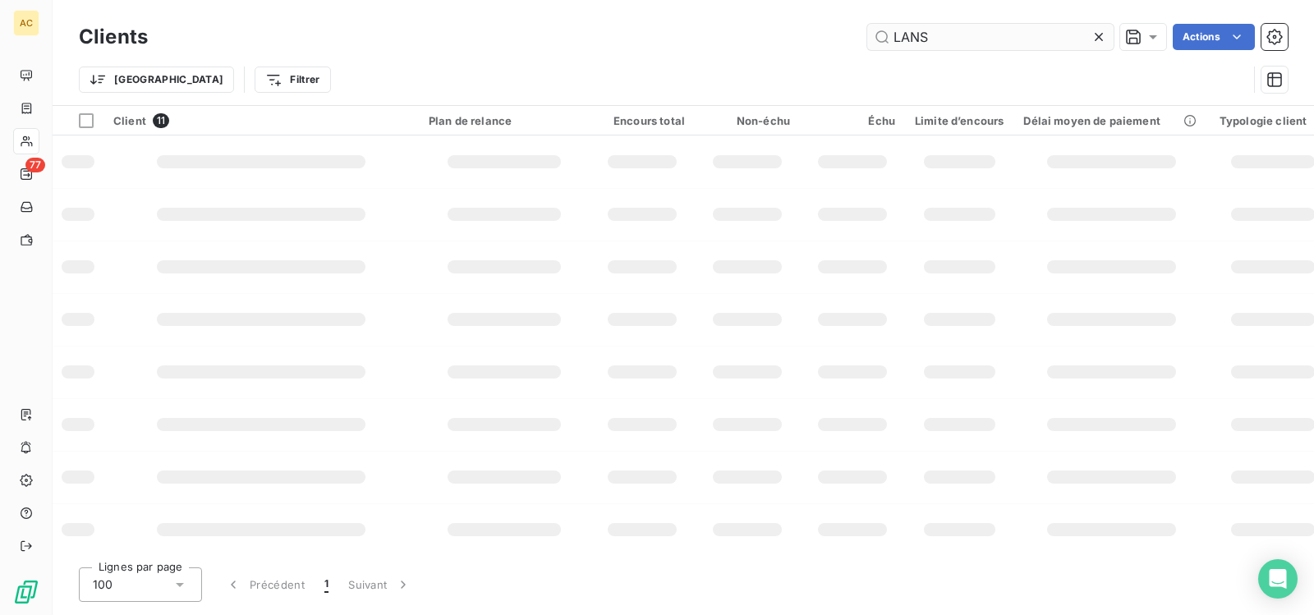
type input "LANS"
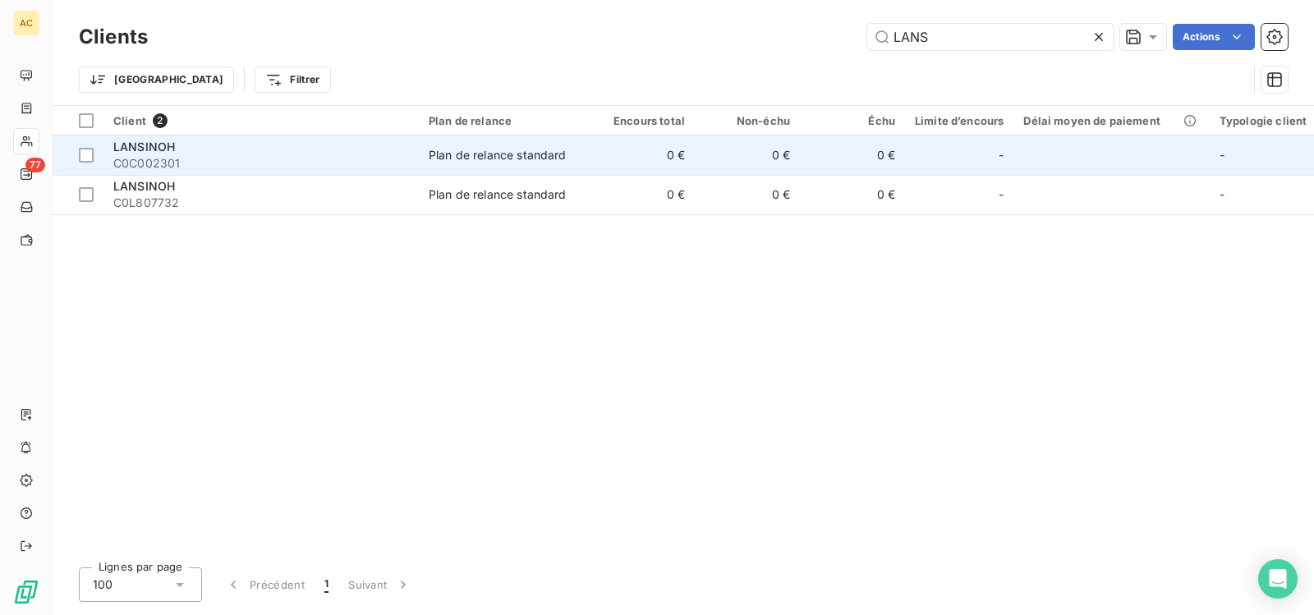
click at [161, 147] on span "LANSINOH" at bounding box center [144, 147] width 62 height 14
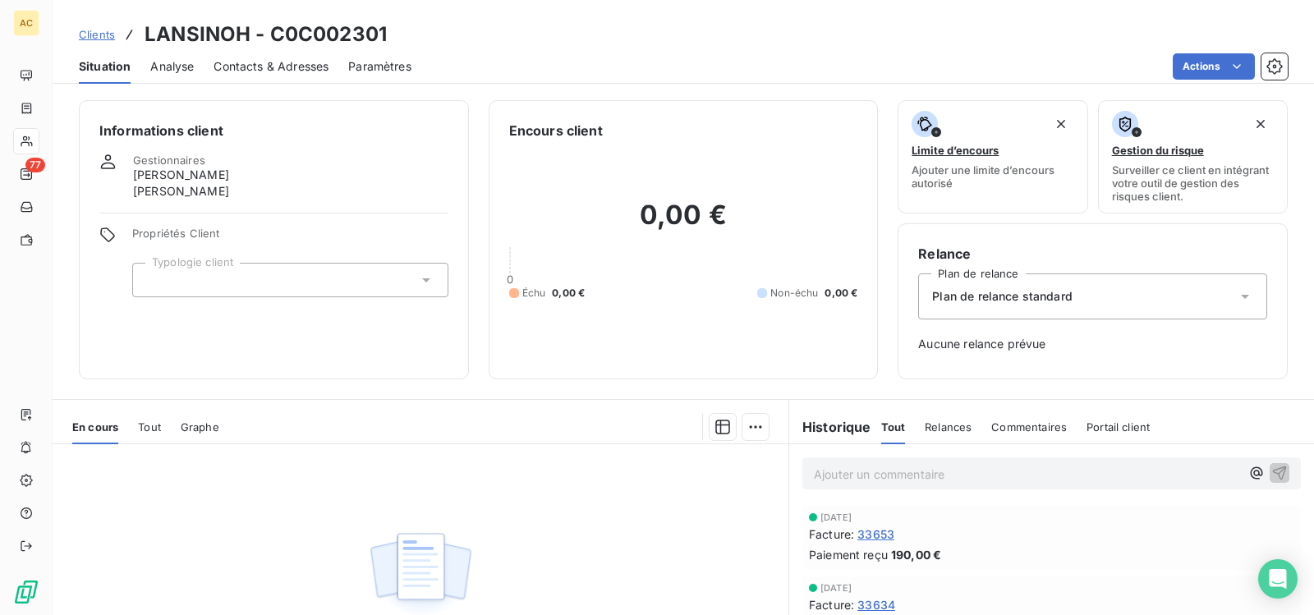
scroll to position [195, 0]
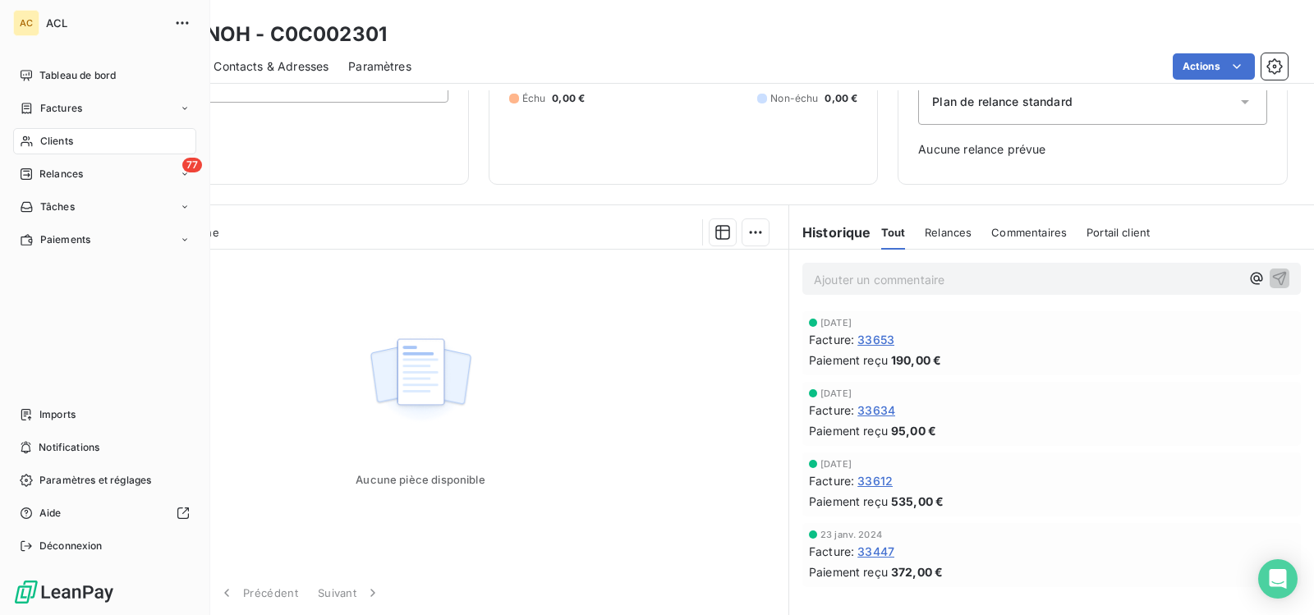
click at [75, 136] on div "Clients" at bounding box center [104, 141] width 183 height 26
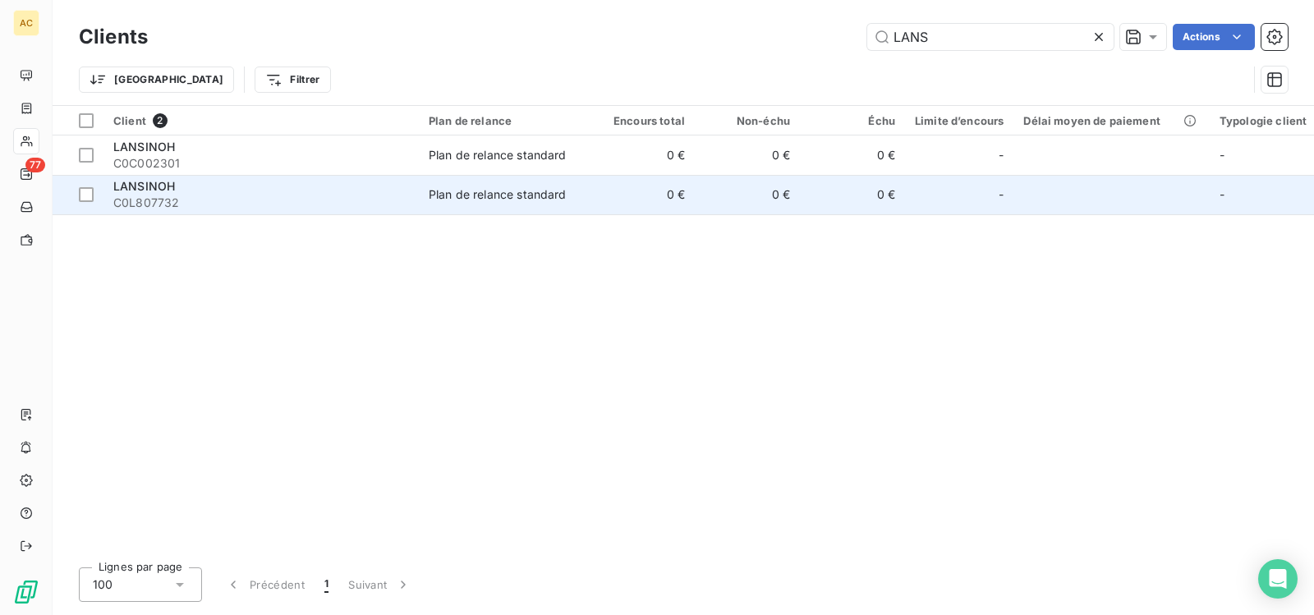
click at [144, 189] on span "LANSINOH" at bounding box center [144, 186] width 62 height 14
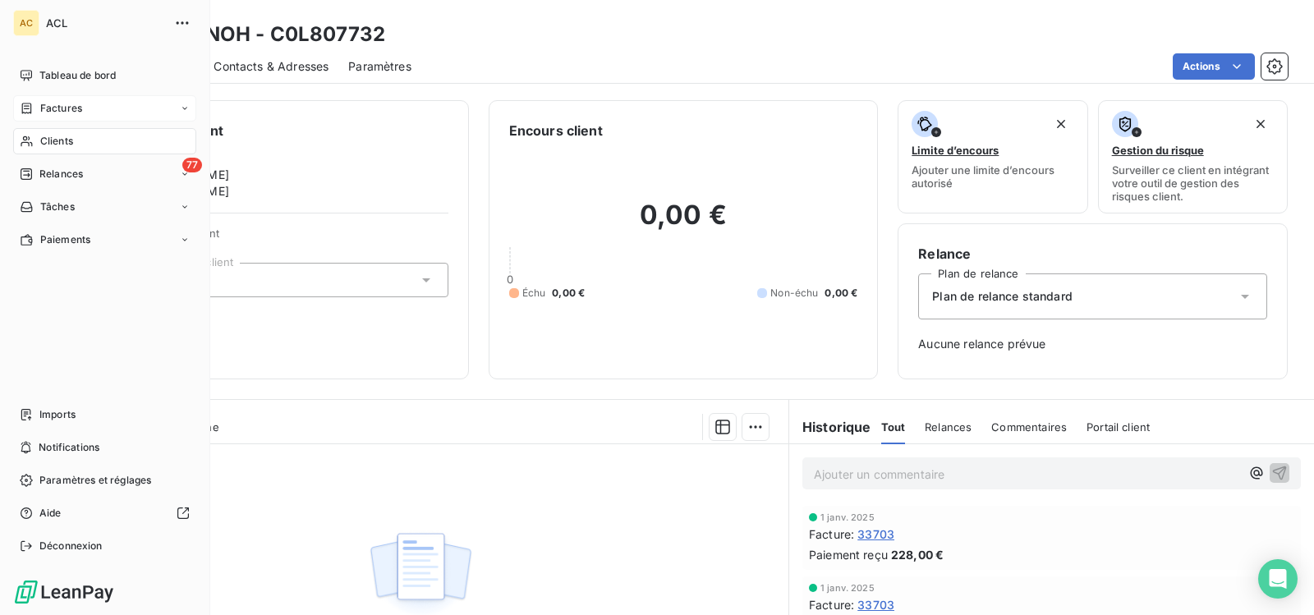
click at [181, 108] on icon at bounding box center [185, 109] width 10 height 10
